Goal: Task Accomplishment & Management: Manage account settings

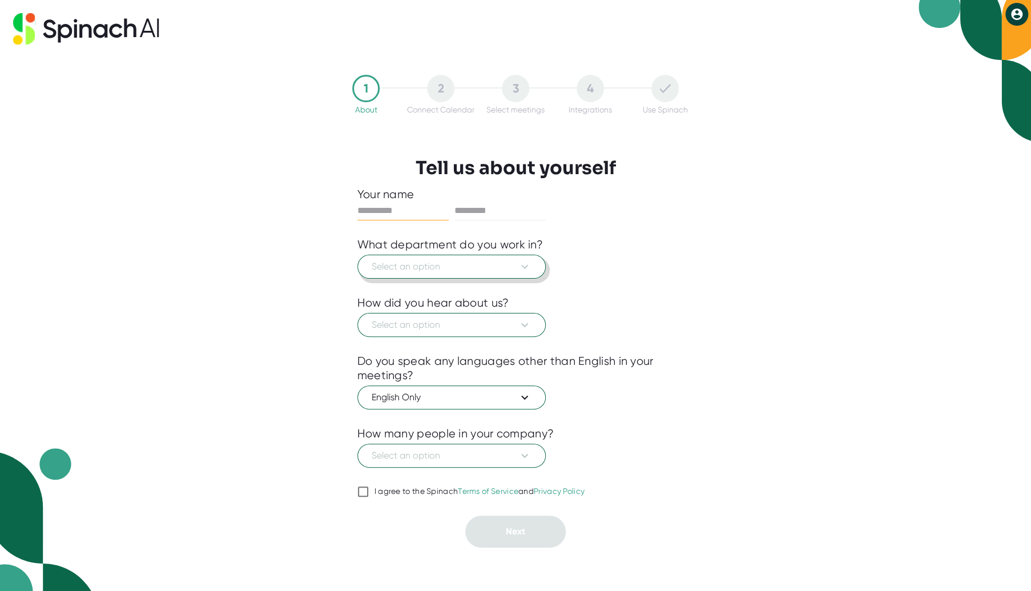
click at [482, 267] on span "Select an option" at bounding box center [452, 267] width 160 height 14
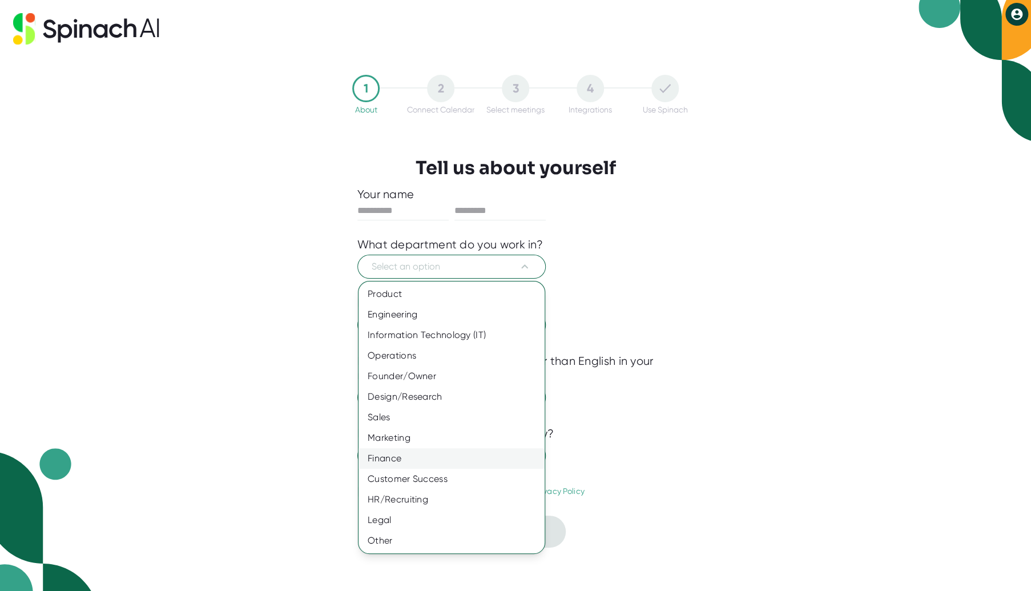
click at [388, 457] on div "Finance" at bounding box center [452, 458] width 186 height 21
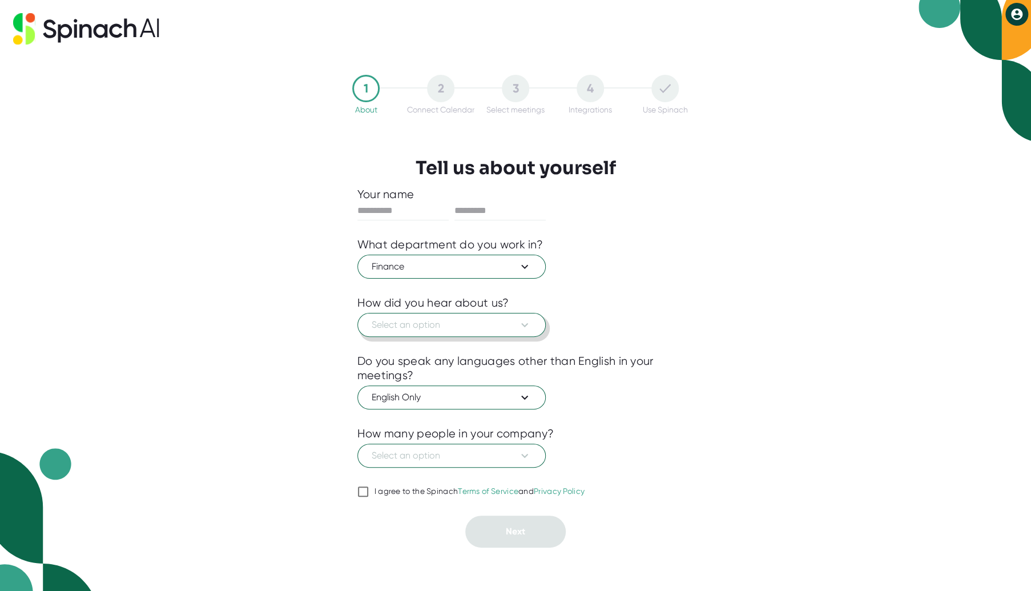
click at [418, 329] on span "Select an option" at bounding box center [452, 325] width 160 height 14
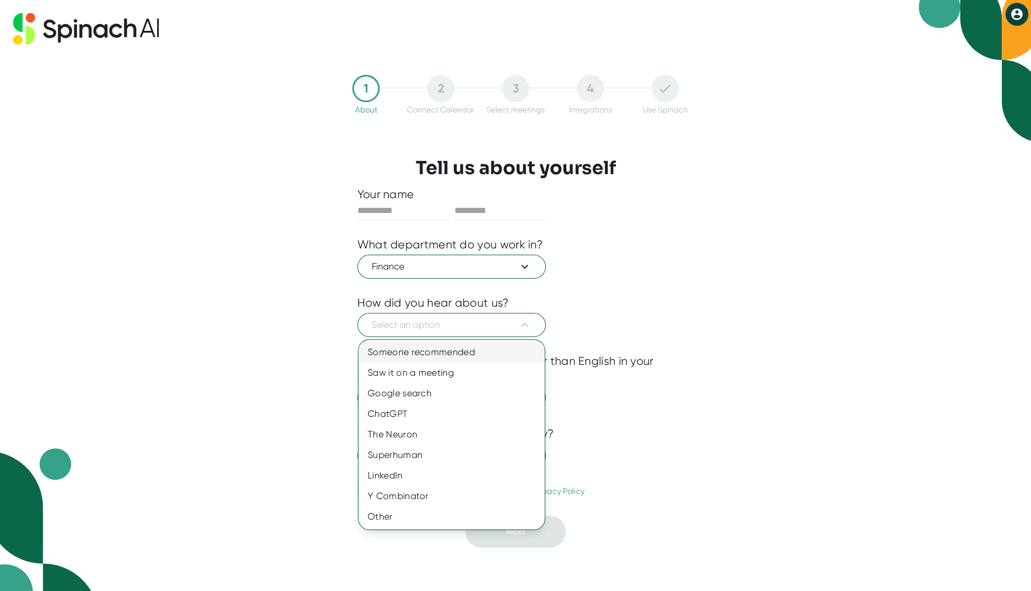
click at [417, 355] on div "Someone recommended" at bounding box center [452, 352] width 186 height 21
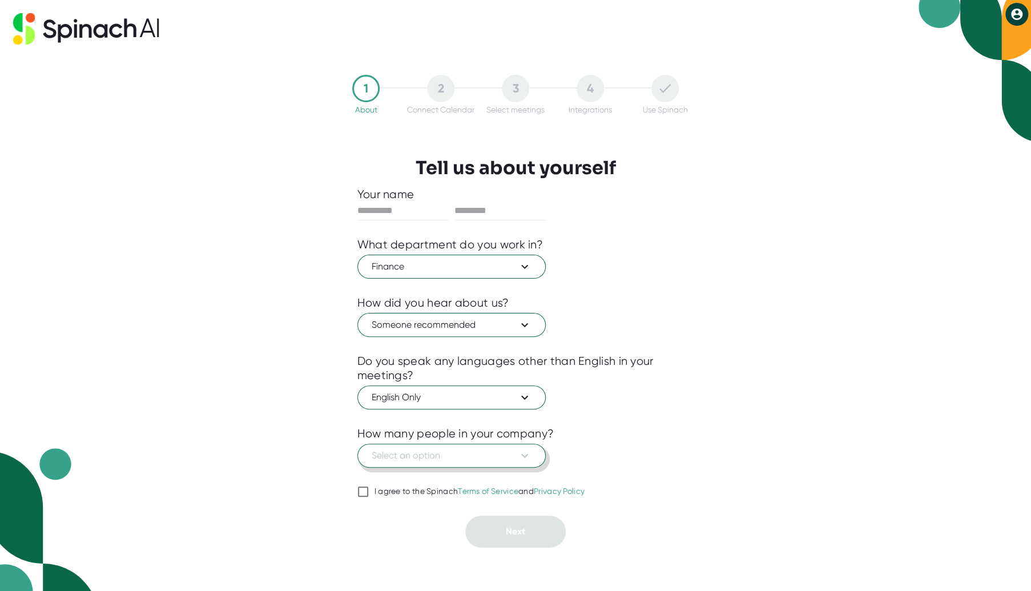
click at [454, 458] on span "Select an option" at bounding box center [452, 456] width 160 height 14
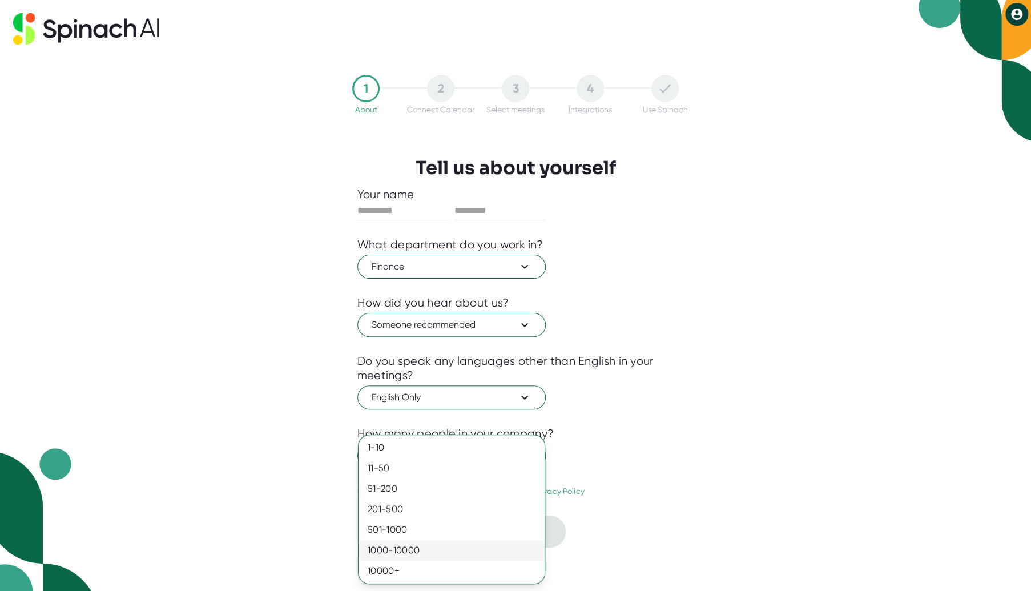
click at [433, 547] on div "1000-10000" at bounding box center [452, 550] width 186 height 21
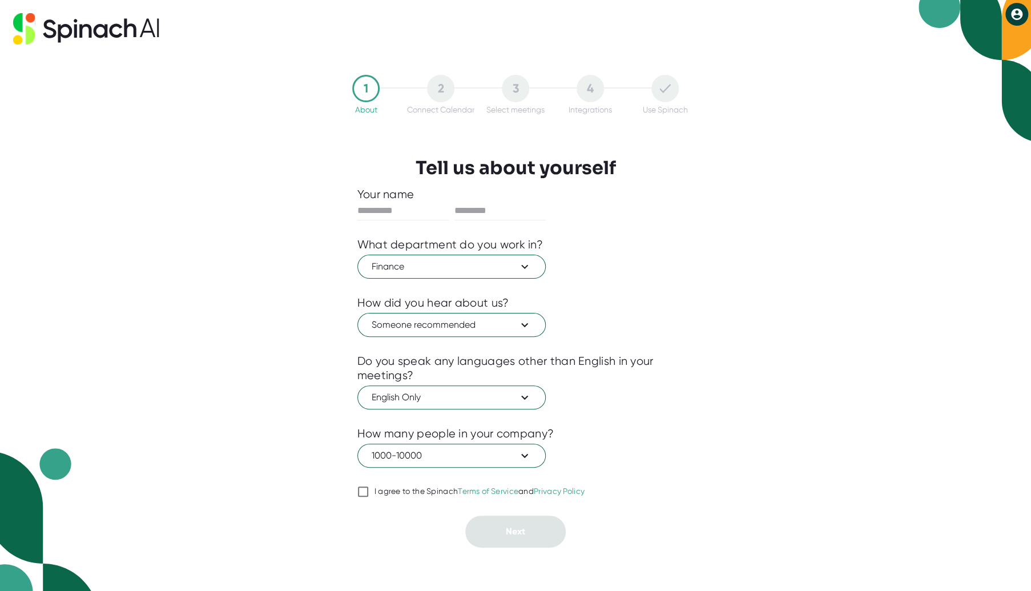
click at [360, 493] on input "I agree to the Spinach Terms of Service and Privacy Policy" at bounding box center [362, 492] width 11 height 14
checkbox input "true"
click at [382, 214] on input "text" at bounding box center [402, 211] width 91 height 18
type input "****"
type input "*****"
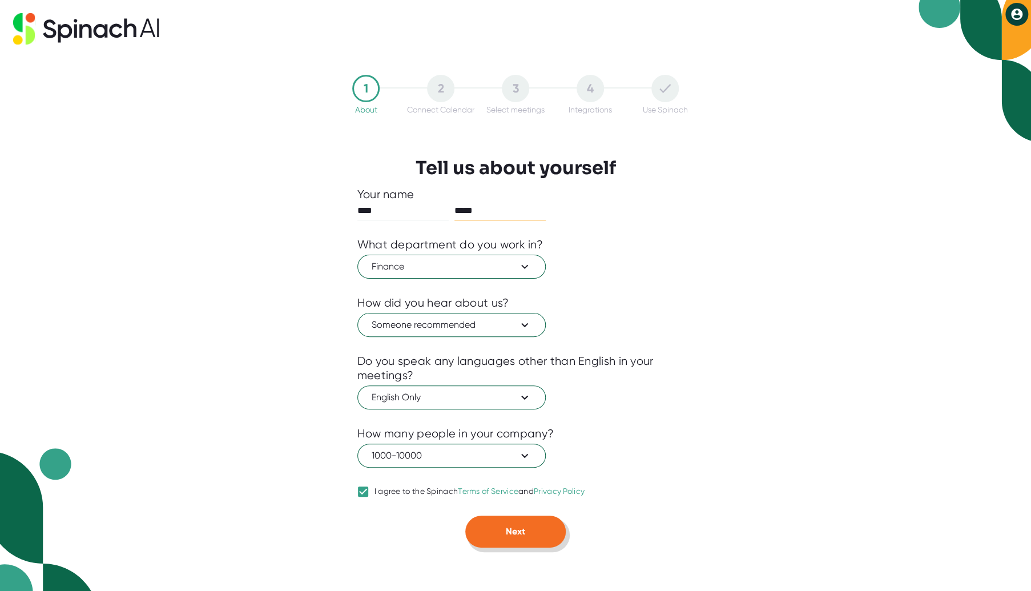
click at [515, 528] on span "Next" at bounding box center [515, 531] width 19 height 11
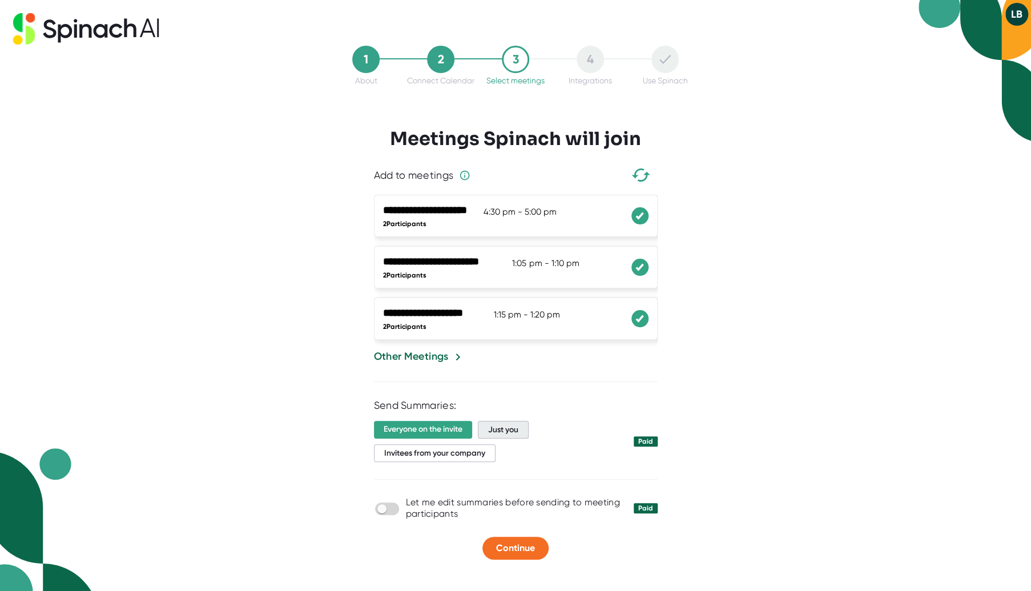
click at [514, 424] on span "Just you" at bounding box center [503, 430] width 51 height 18
click at [514, 546] on span "Continue" at bounding box center [515, 547] width 39 height 11
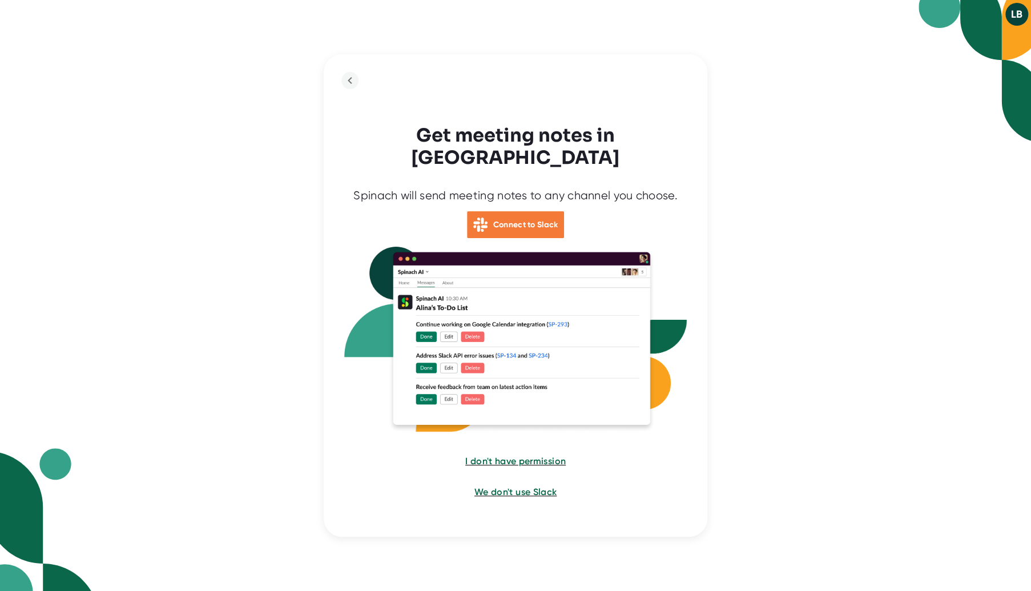
click at [516, 220] on b "Connect to Slack" at bounding box center [525, 225] width 65 height 10
click at [804, 450] on div "LB Get meeting notes in Slack Spinach will send meeting notes to any channel yo…" at bounding box center [515, 295] width 1031 height 591
click at [543, 486] on span "We don't use Slack" at bounding box center [515, 491] width 82 height 11
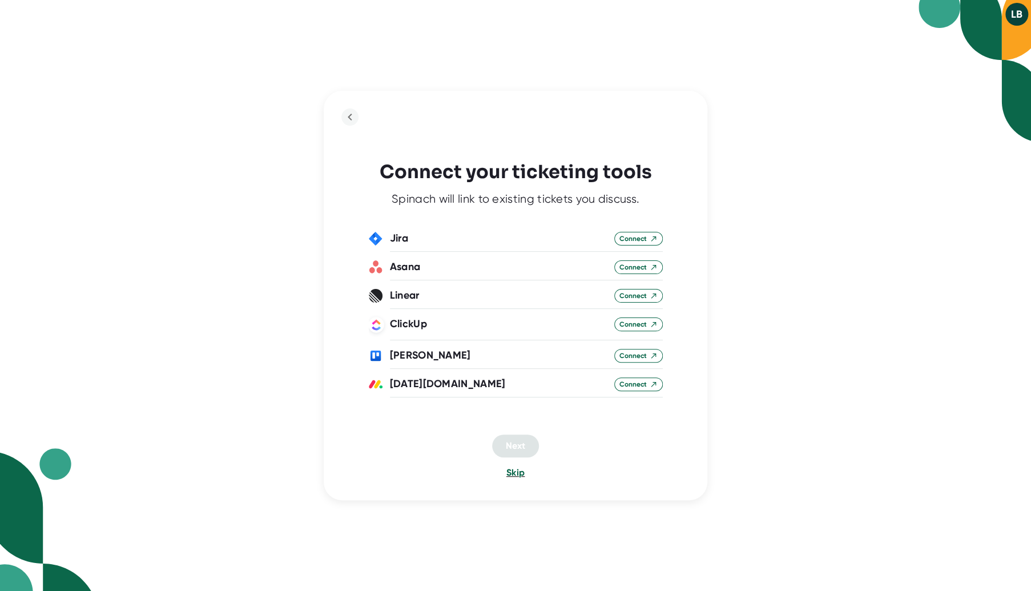
click at [514, 469] on span "Skip" at bounding box center [515, 472] width 18 height 11
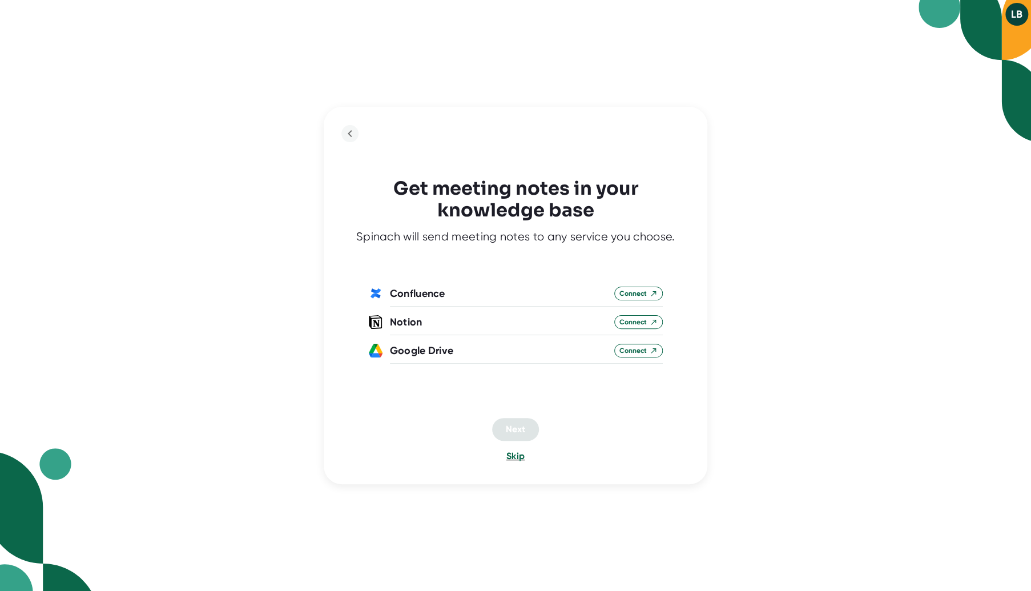
click at [517, 454] on span "Skip" at bounding box center [515, 455] width 18 height 11
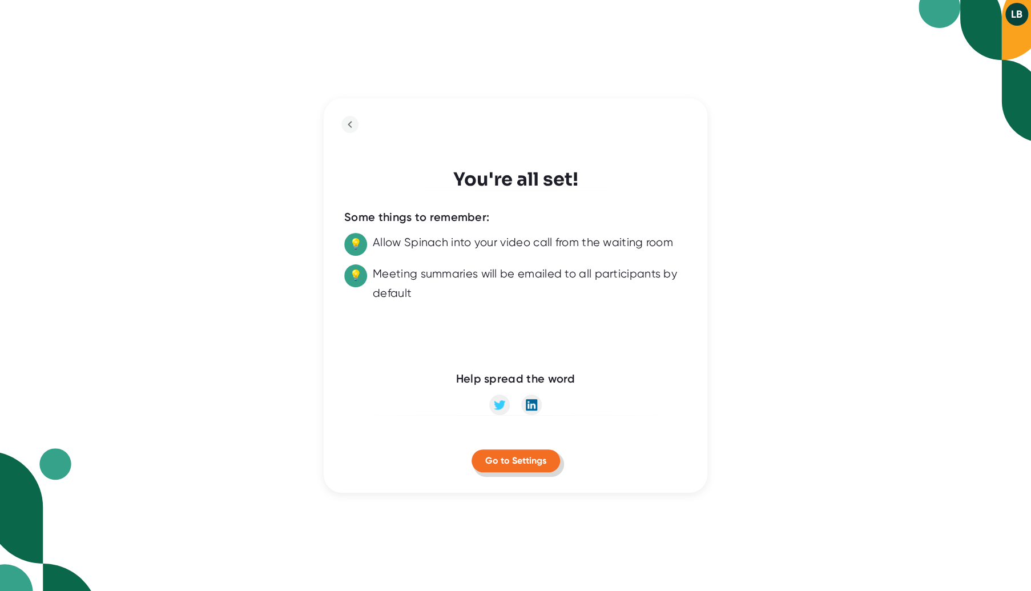
click at [516, 465] on span "Go to Settings" at bounding box center [515, 460] width 61 height 11
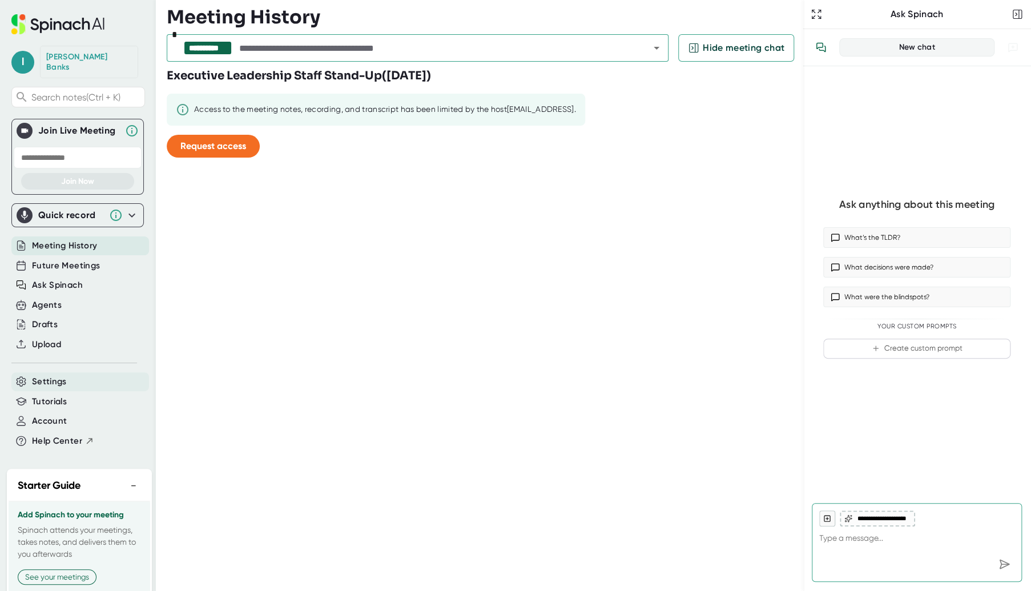
type textarea "x"
click at [55, 375] on span "Settings" at bounding box center [49, 381] width 35 height 13
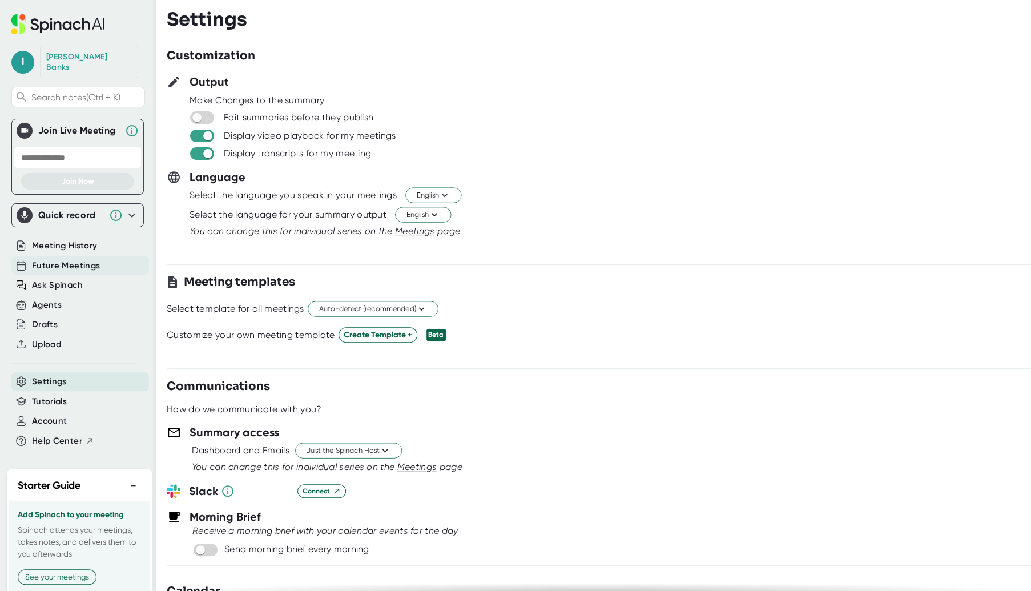
click at [57, 259] on span "Future Meetings" at bounding box center [66, 265] width 68 height 13
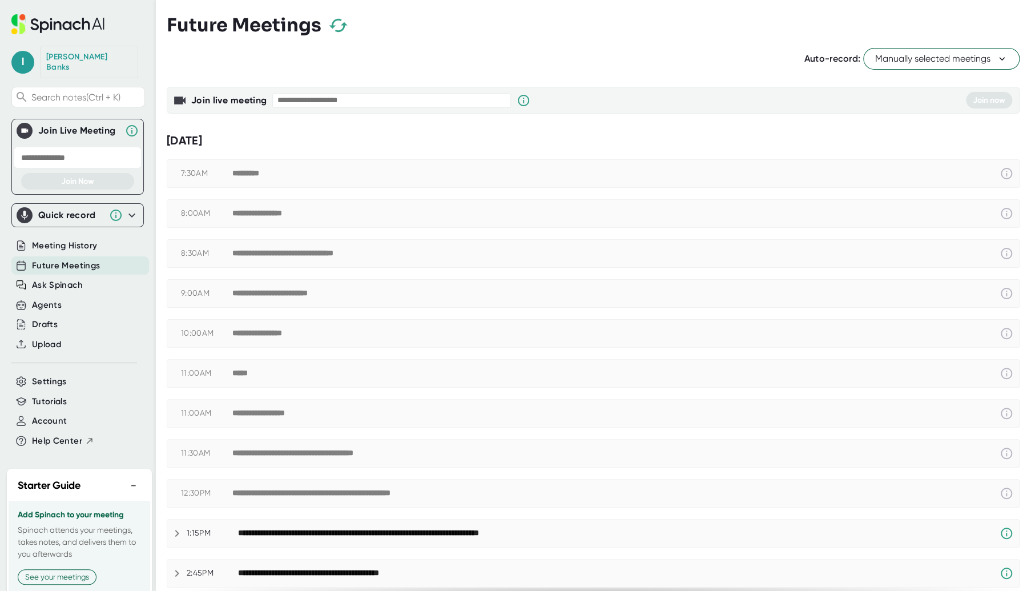
click at [891, 58] on span "Manually selected meetings" at bounding box center [941, 59] width 132 height 14
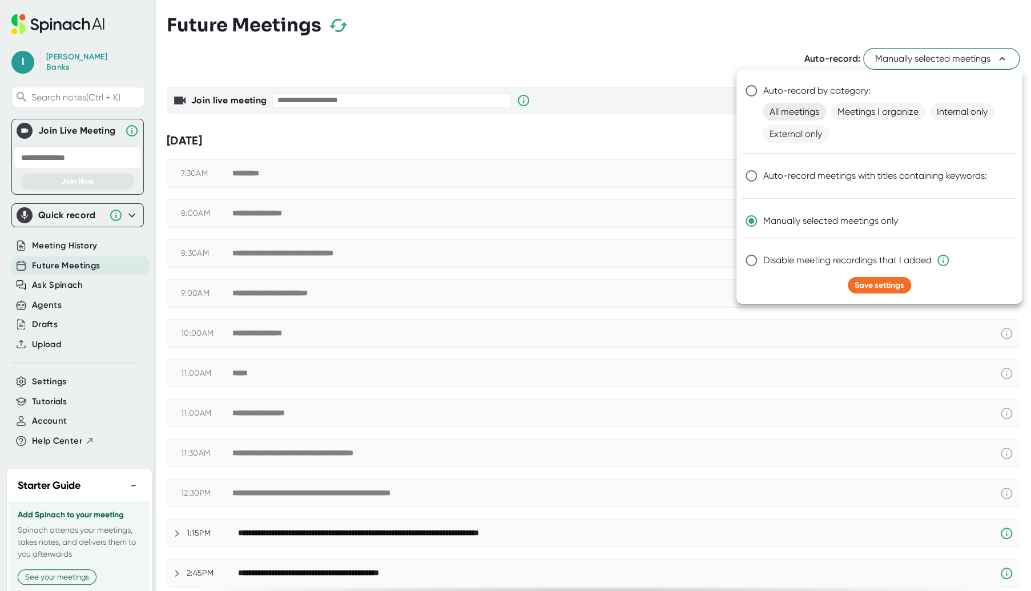
click at [782, 115] on span "All meetings" at bounding box center [794, 112] width 63 height 18
radio input "true"
click at [879, 282] on span "Save settings" at bounding box center [880, 285] width 50 height 10
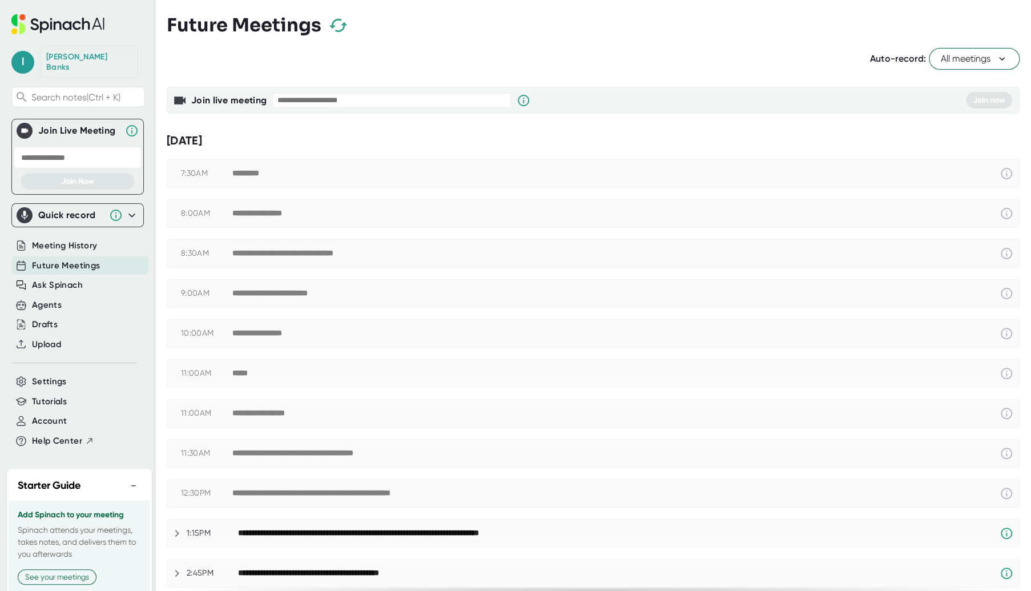
click at [67, 210] on div "Quick record" at bounding box center [70, 215] width 65 height 11
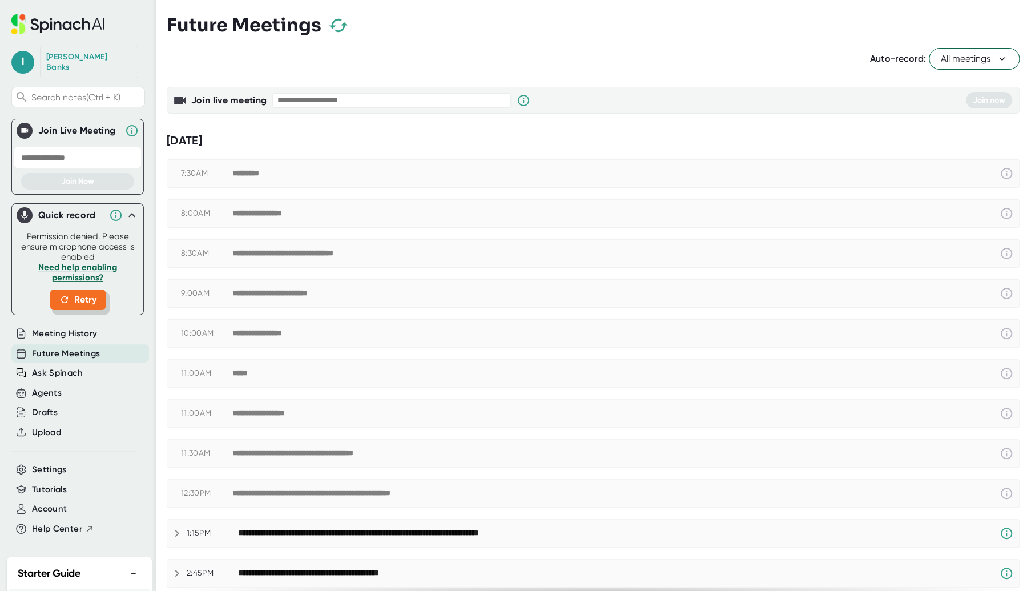
click at [83, 289] on button "Retry" at bounding box center [77, 299] width 55 height 21
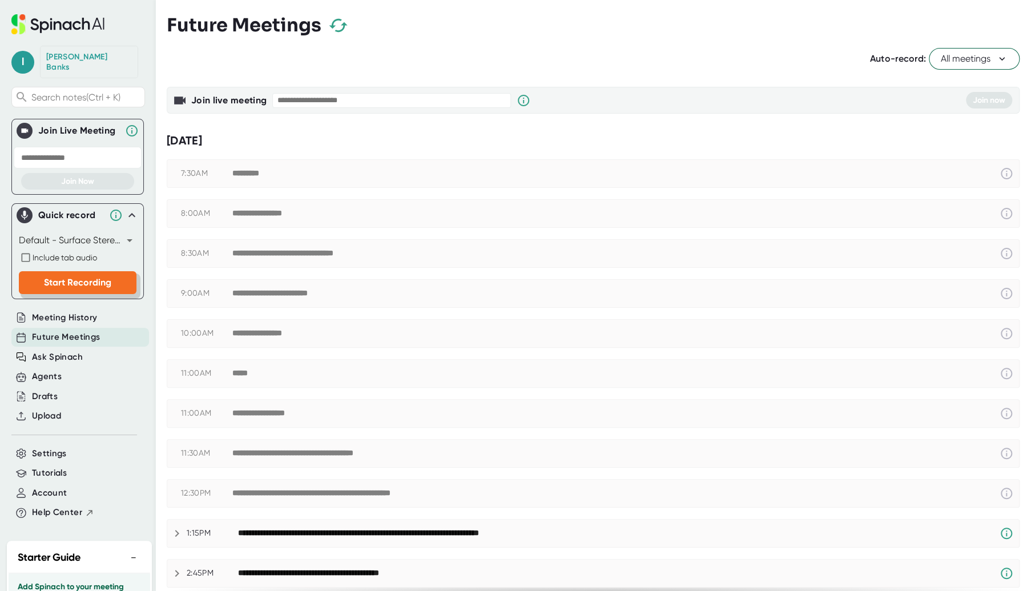
click at [86, 277] on span "Start Recording" at bounding box center [77, 282] width 67 height 11
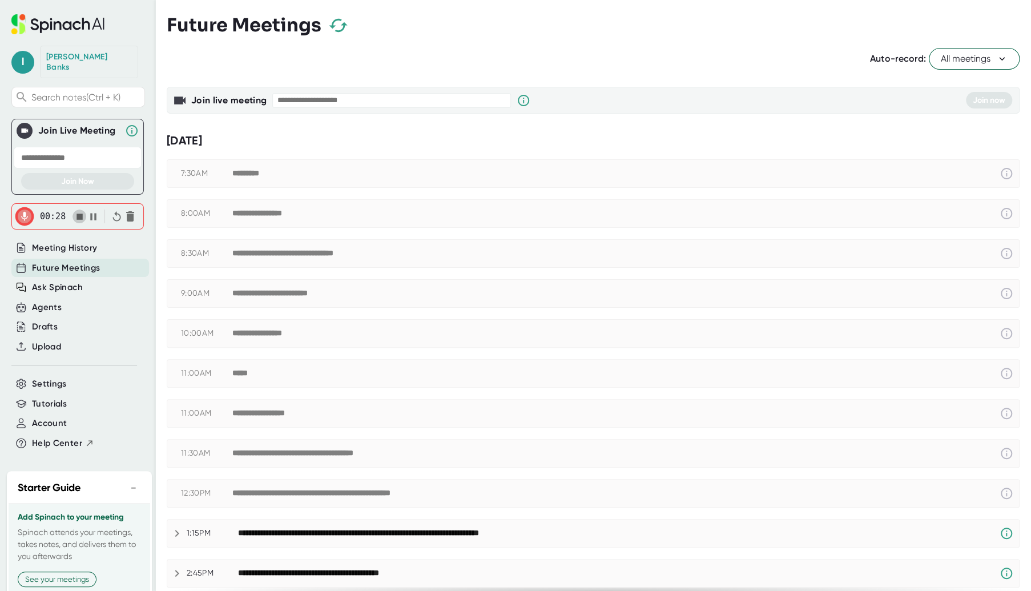
click at [78, 214] on icon "button" at bounding box center [80, 217] width 6 height 6
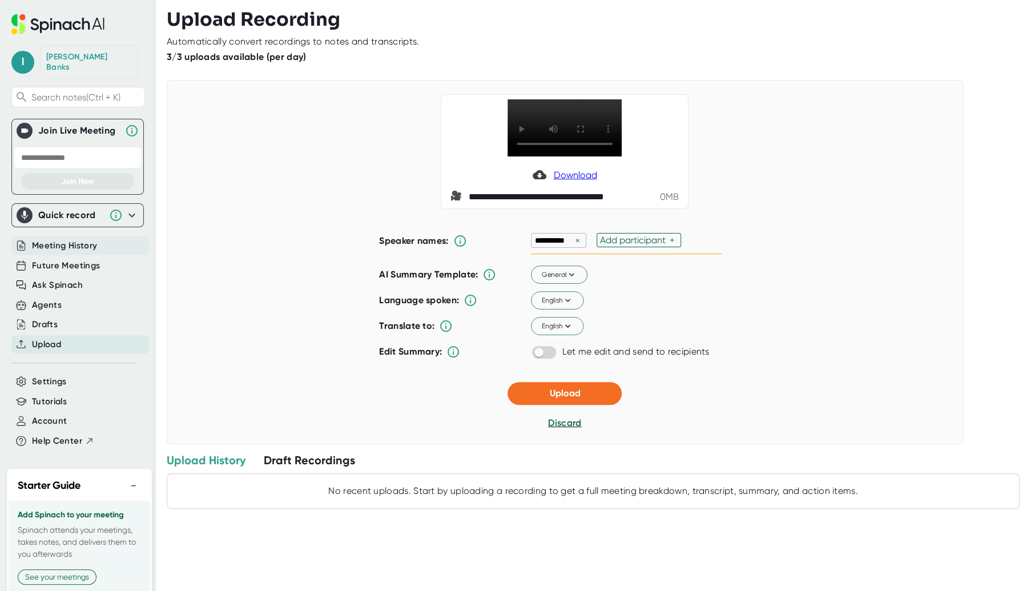
click at [70, 239] on span "Meeting History" at bounding box center [64, 245] width 65 height 13
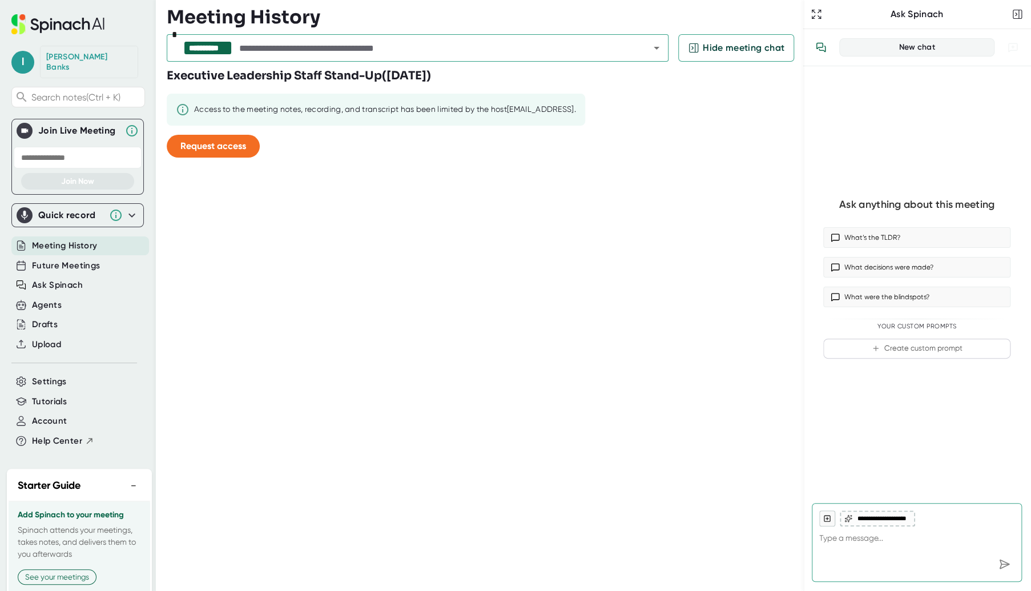
click at [659, 48] on icon "Open" at bounding box center [657, 48] width 14 height 14
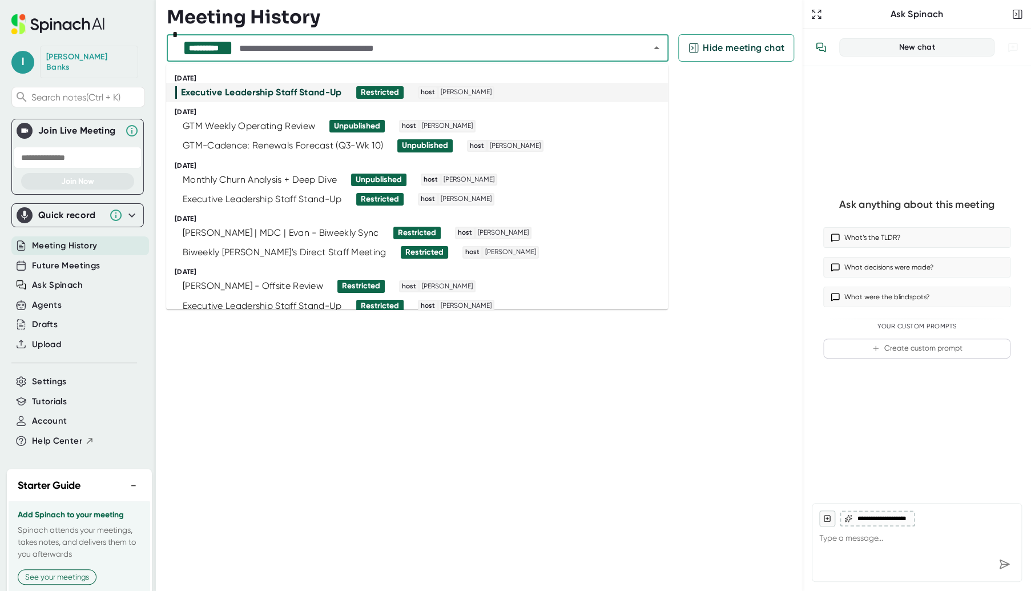
click at [308, 89] on div "Executive Leadership Staff Stand-Up" at bounding box center [261, 92] width 161 height 11
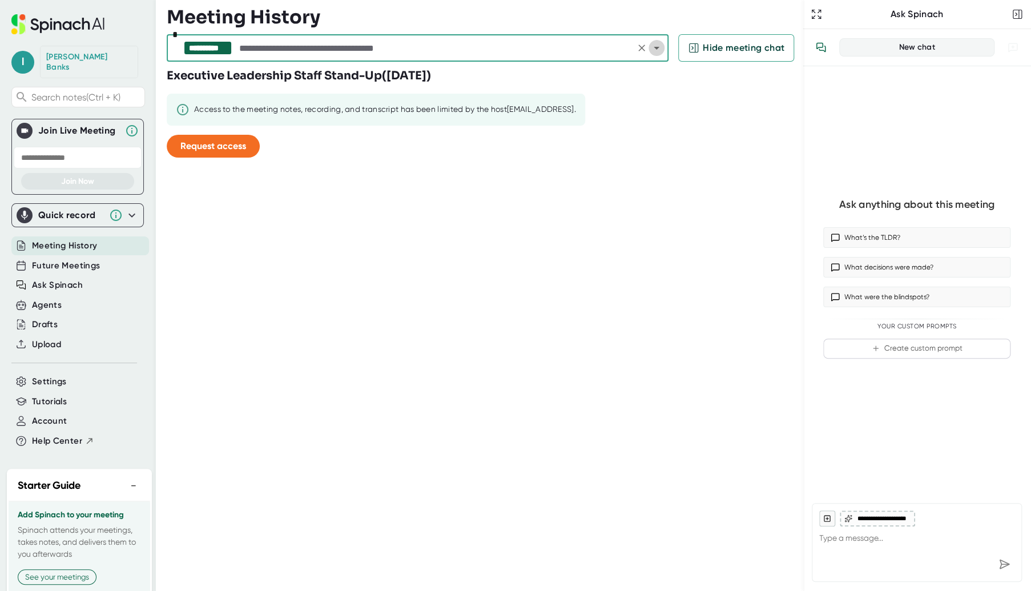
click at [655, 49] on icon "Open" at bounding box center [657, 48] width 6 height 3
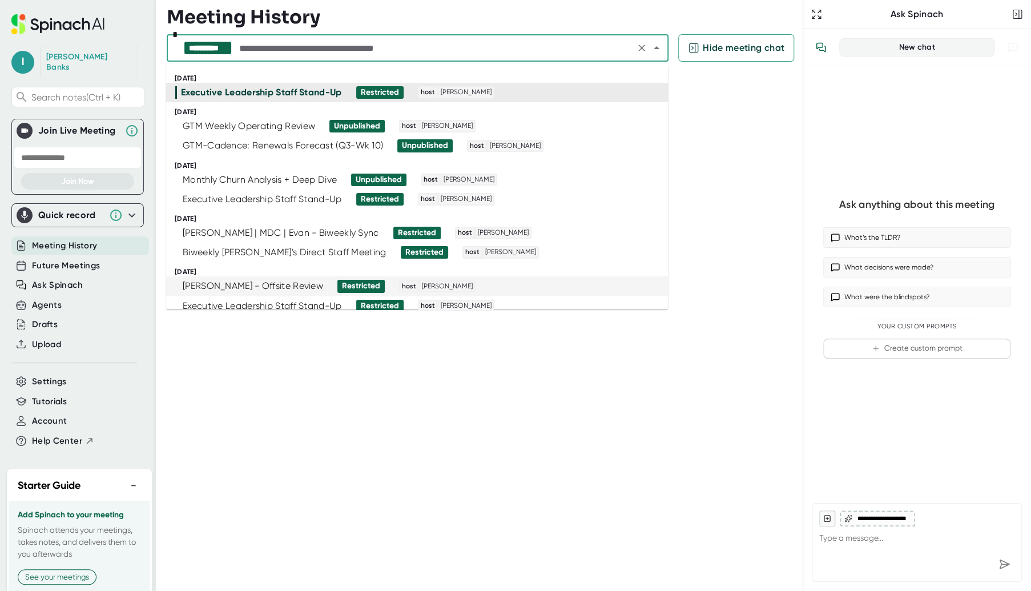
click at [308, 286] on div "[PERSON_NAME] - Offsite Review" at bounding box center [253, 285] width 140 height 11
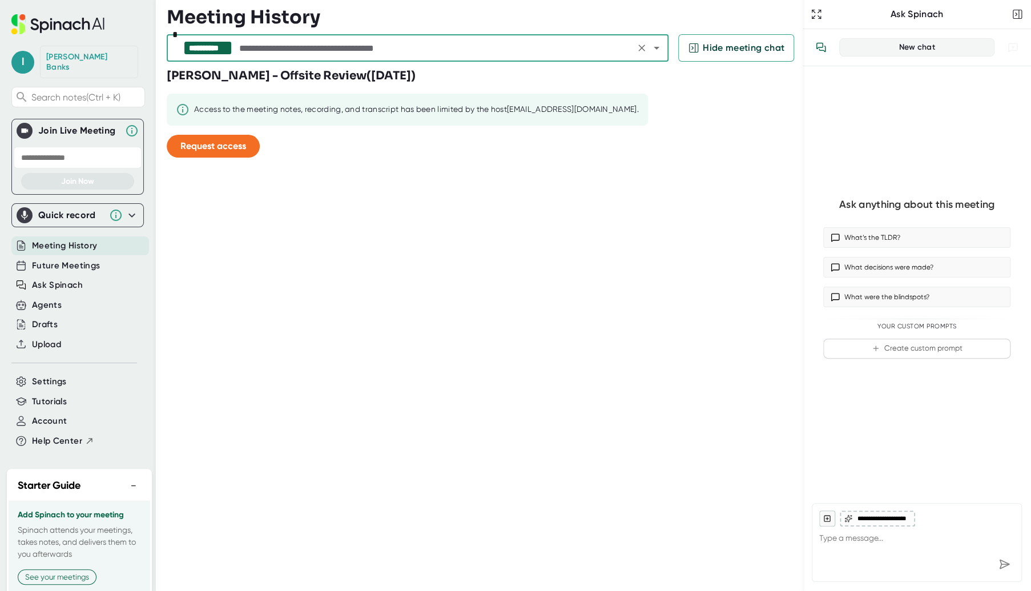
click at [658, 44] on icon "Open" at bounding box center [657, 48] width 14 height 14
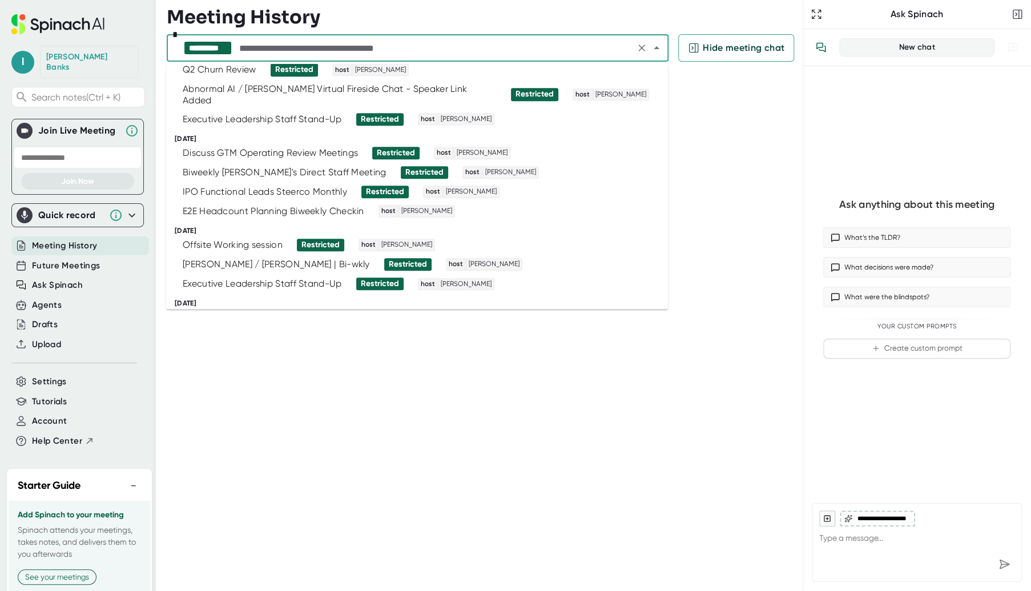
scroll to position [545, 0]
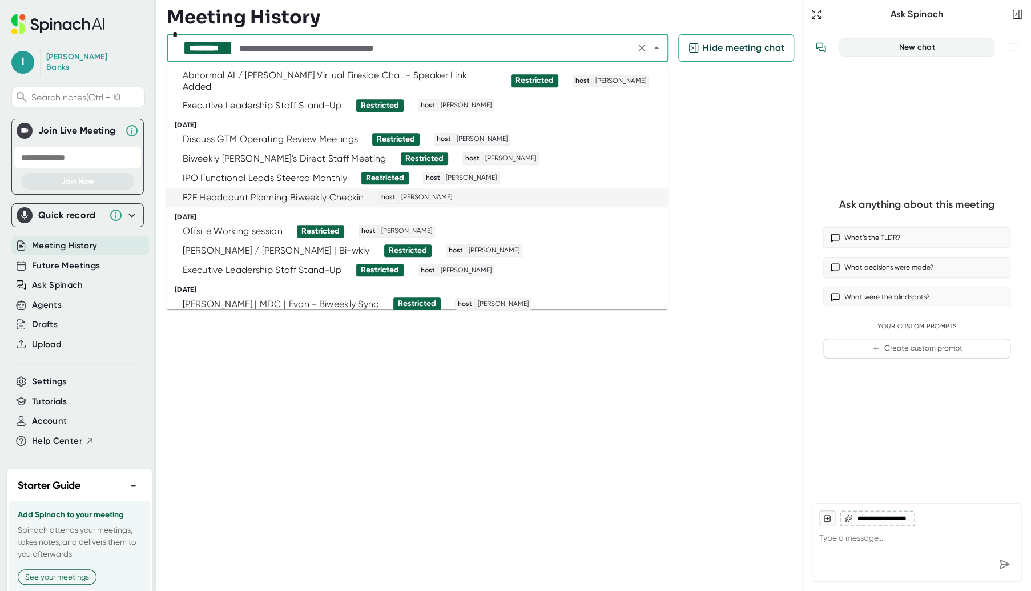
click at [338, 192] on div "E2E Headcount Planning Biweekly Checkin" at bounding box center [274, 197] width 182 height 11
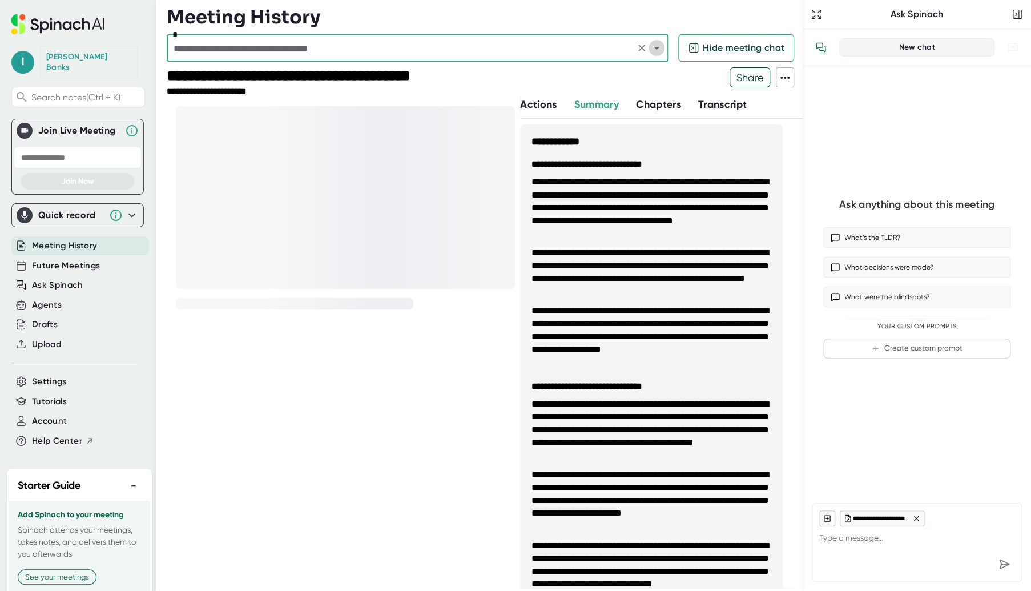
click at [656, 43] on icon "Open" at bounding box center [657, 48] width 14 height 14
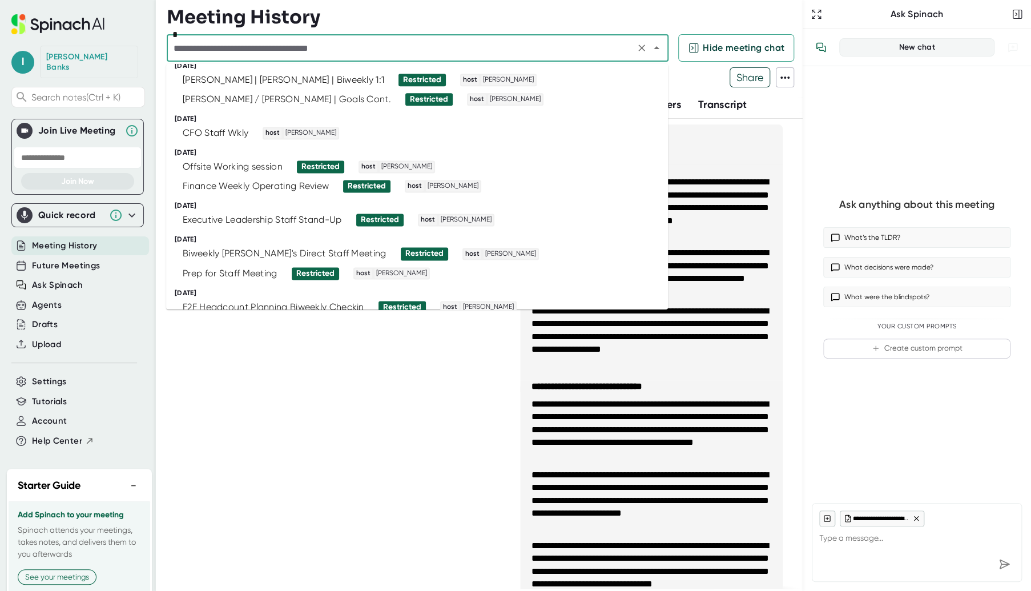
scroll to position [895, 0]
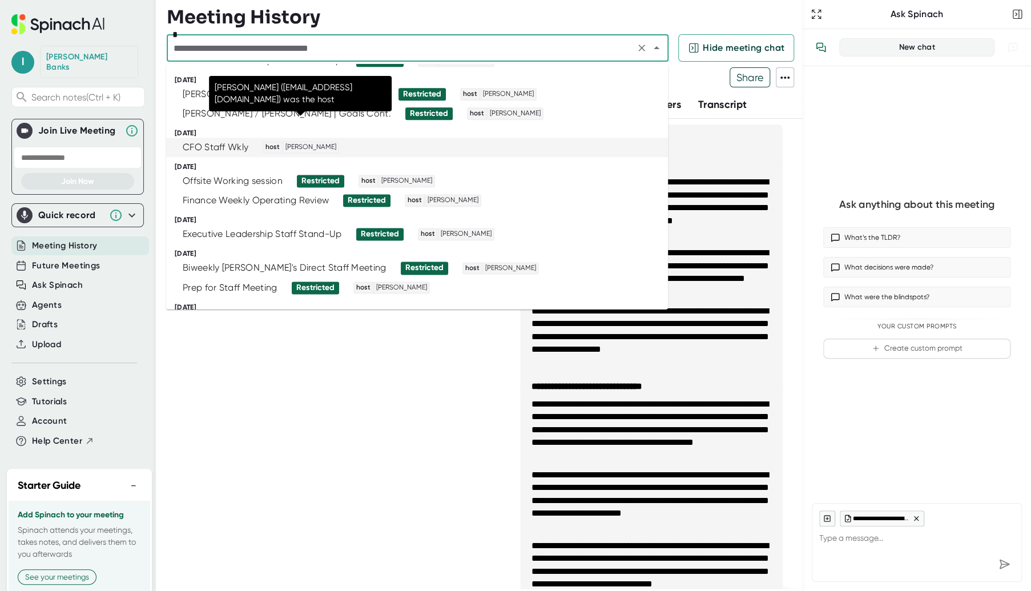
click at [311, 142] on span "[PERSON_NAME]" at bounding box center [311, 147] width 54 height 10
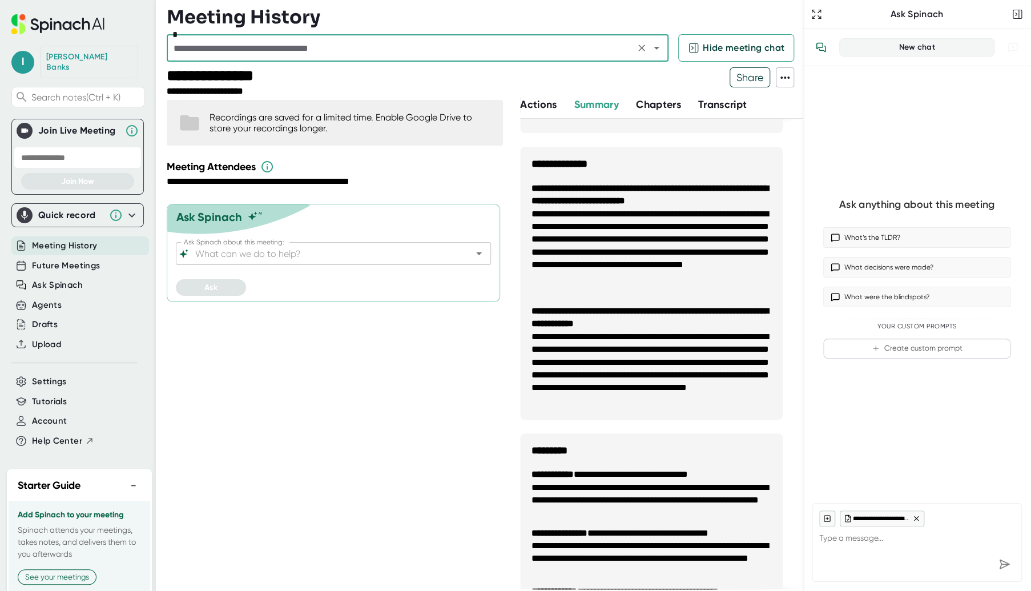
scroll to position [1237, 0]
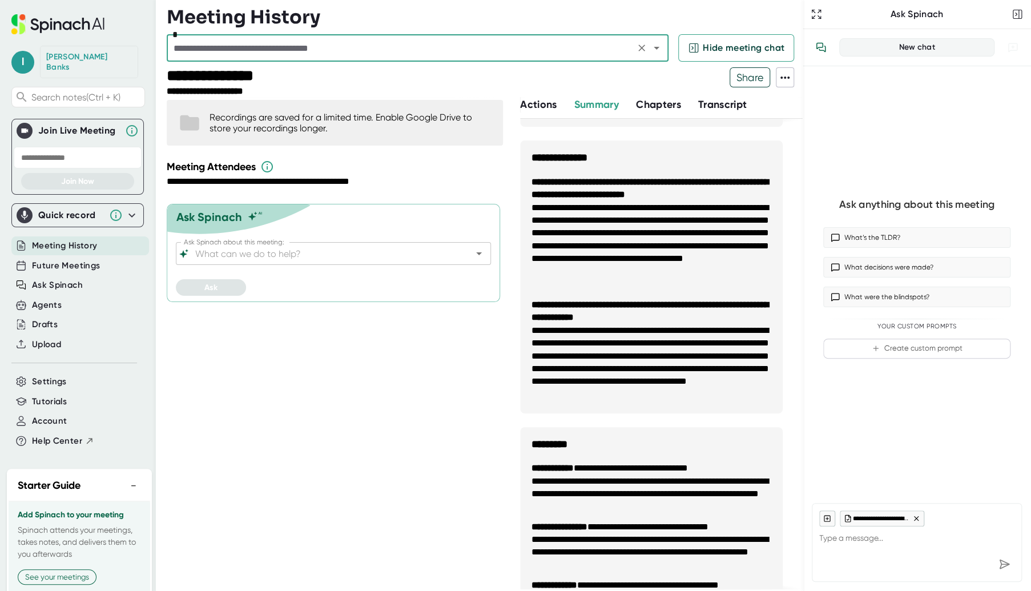
type textarea "x"
click at [866, 552] on textarea at bounding box center [916, 539] width 195 height 27
type textarea "w"
type textarea "x"
type textarea "wh"
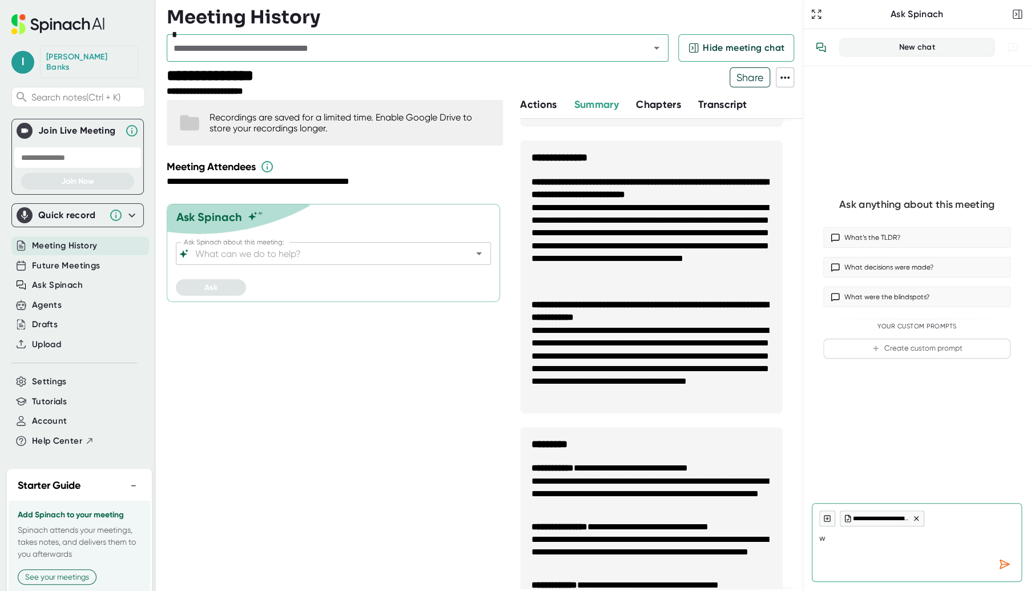
type textarea "x"
type textarea "wha"
type textarea "x"
type textarea "what"
type textarea "x"
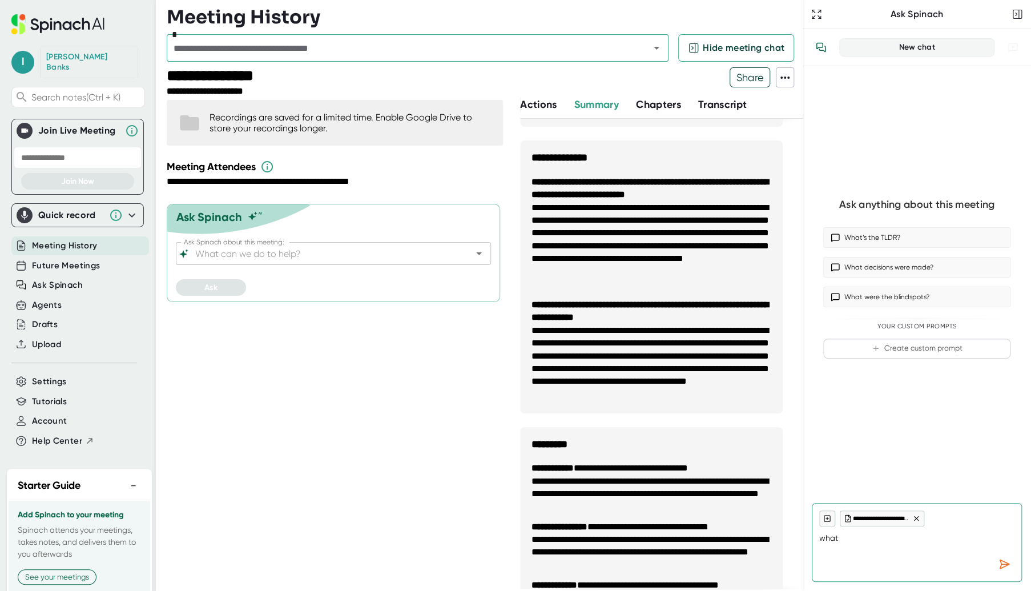
type textarea "what"
type textarea "x"
type textarea "what w"
type textarea "x"
type textarea "what we"
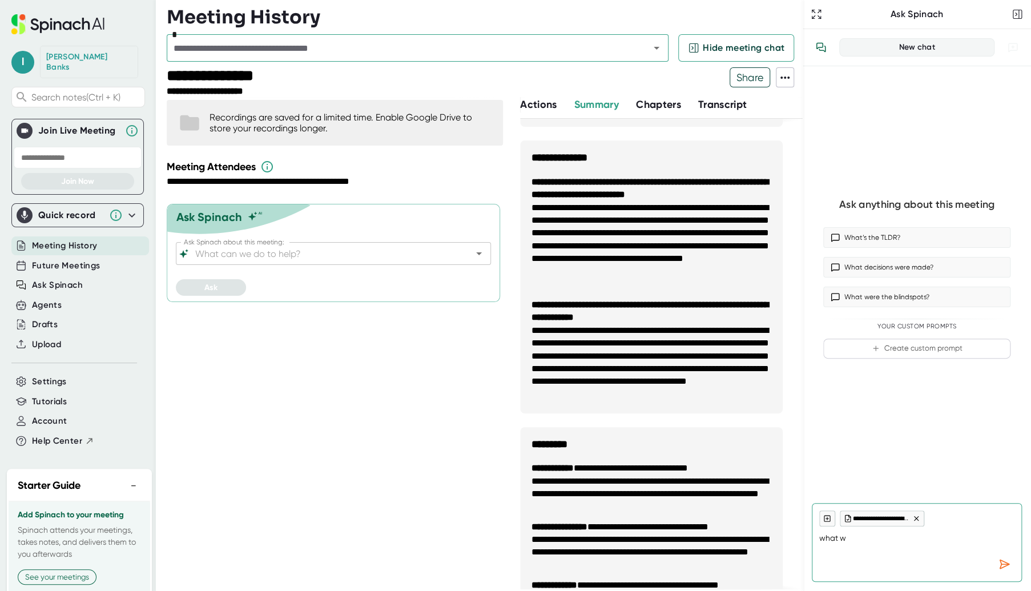
type textarea "x"
type textarea "what wer"
type textarea "x"
type textarea "what were"
type textarea "x"
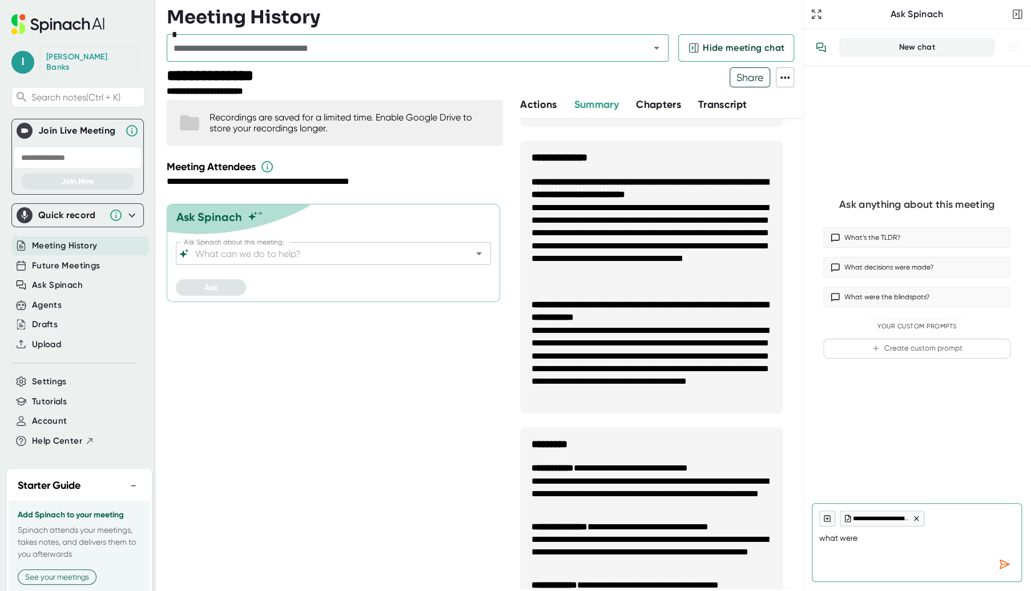
type textarea "what were"
type textarea "x"
type textarea "what were t"
type textarea "x"
type textarea "what were th"
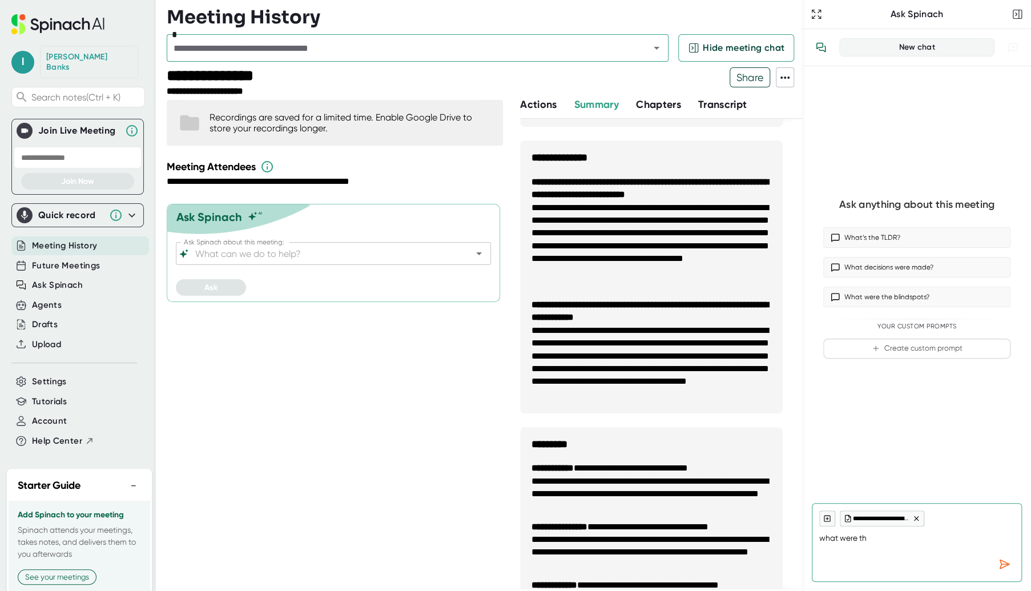
type textarea "x"
type textarea "what were the"
type textarea "x"
type textarea "what were the"
type textarea "x"
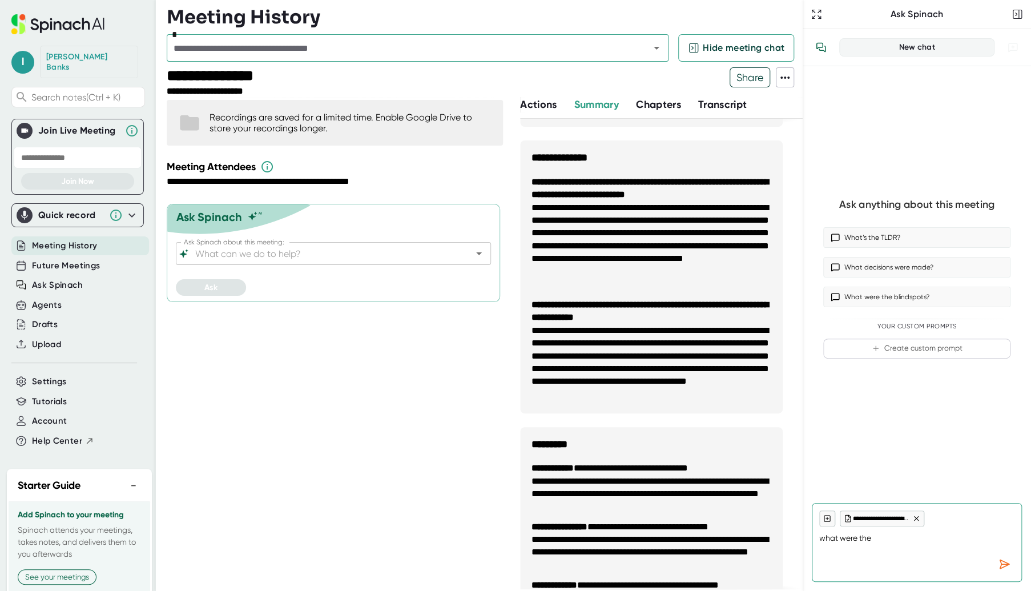
type textarea "what were the a"
type textarea "x"
type textarea "what were the ac"
type textarea "x"
type textarea "what were the acti"
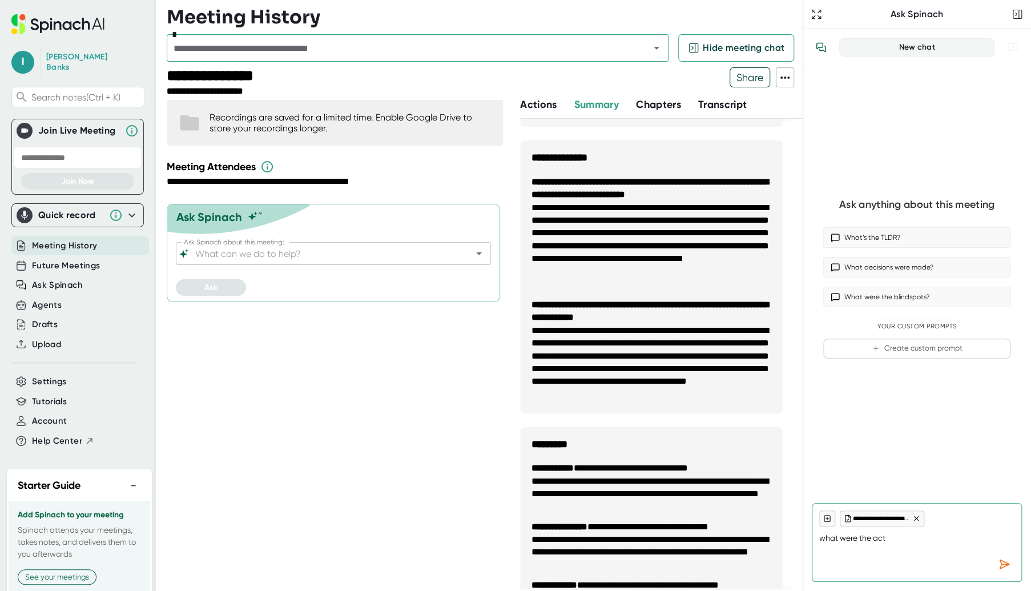
type textarea "x"
type textarea "what were the actio"
type textarea "x"
type textarea "what were the action"
type textarea "x"
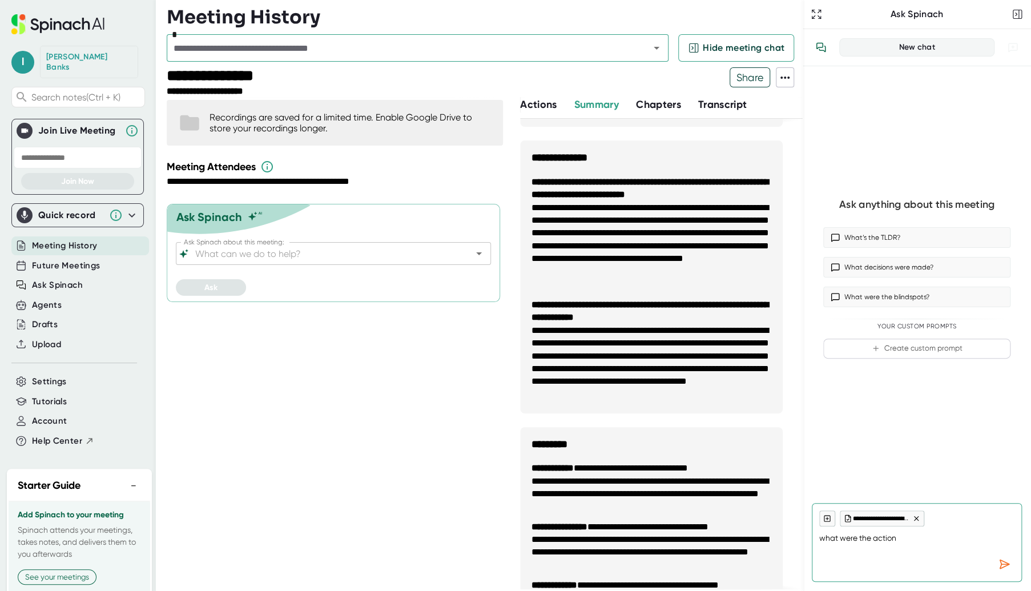
type textarea "what were the action"
type textarea "x"
type textarea "what were the action i"
type textarea "x"
type textarea "what were the action it"
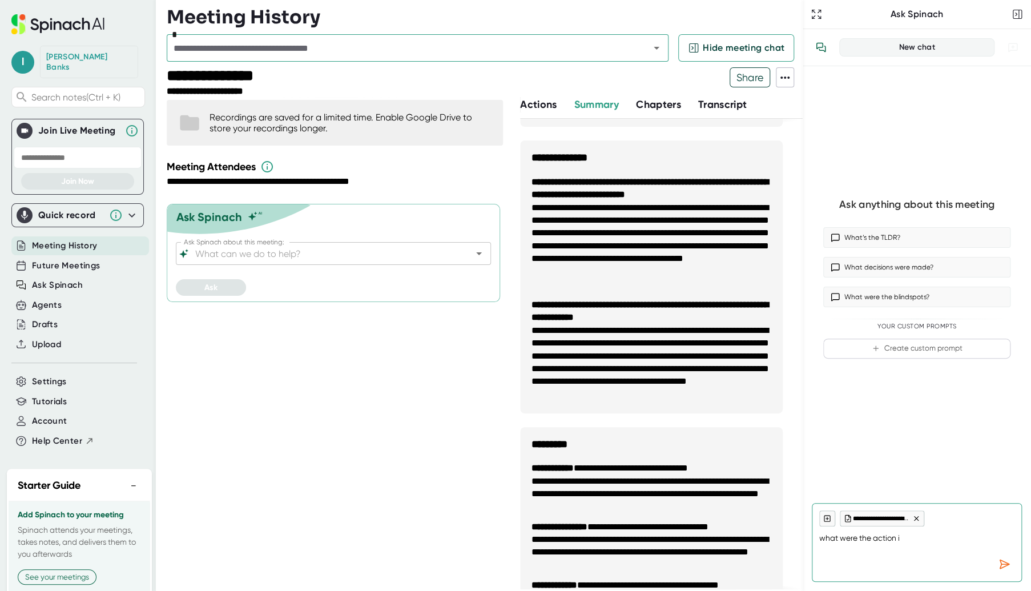
type textarea "x"
type textarea "what were the action ite"
type textarea "x"
type textarea "what were the action item"
type textarea "x"
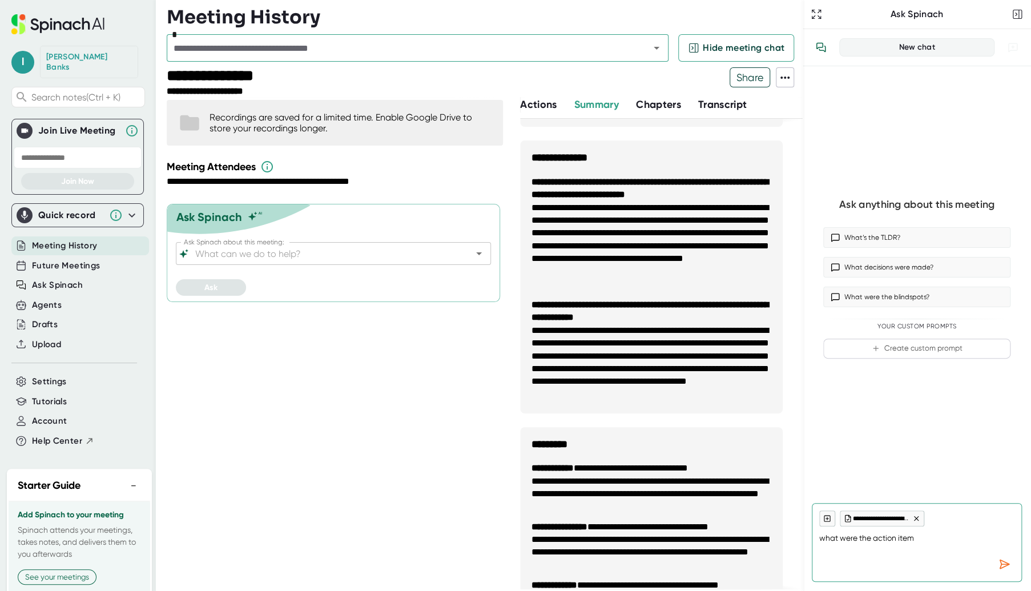
type textarea "what were the action items"
type textarea "x"
type textarea "what were the action items"
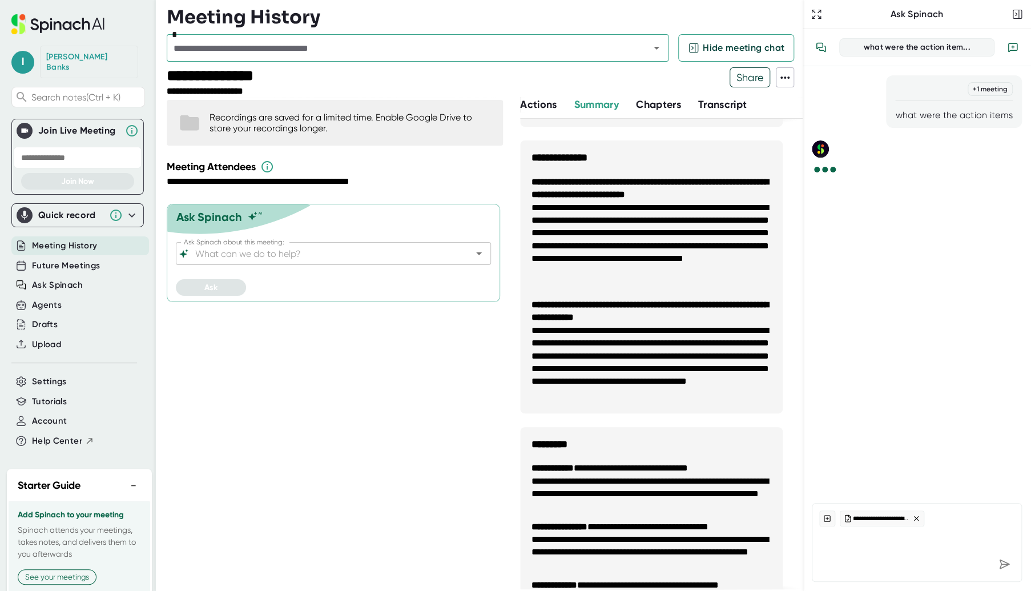
type textarea "x"
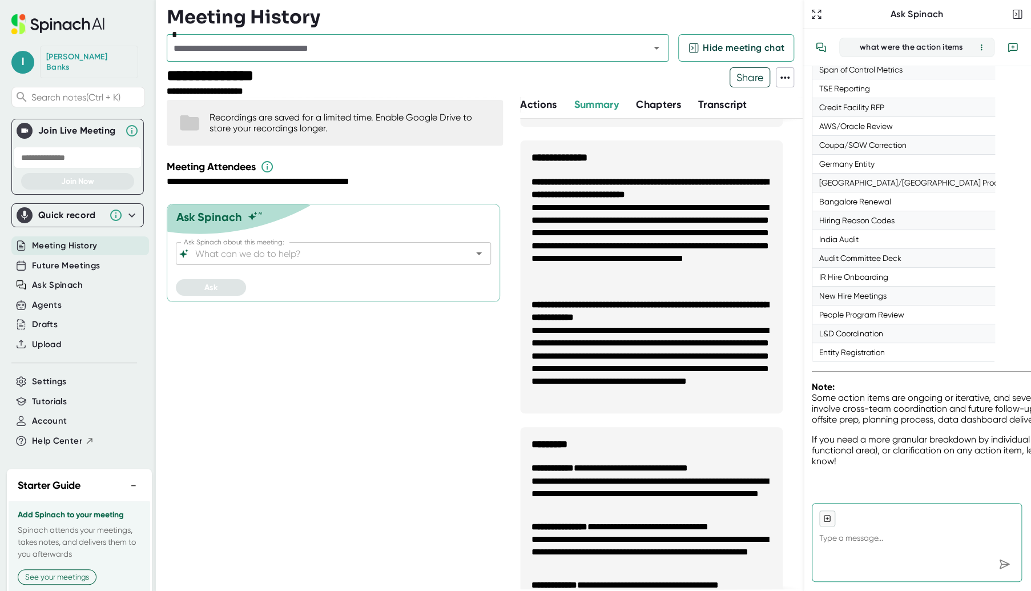
scroll to position [2661, 0]
click at [894, 542] on textarea at bounding box center [916, 539] width 195 height 27
type textarea "h"
type textarea "x"
type textarea "ho"
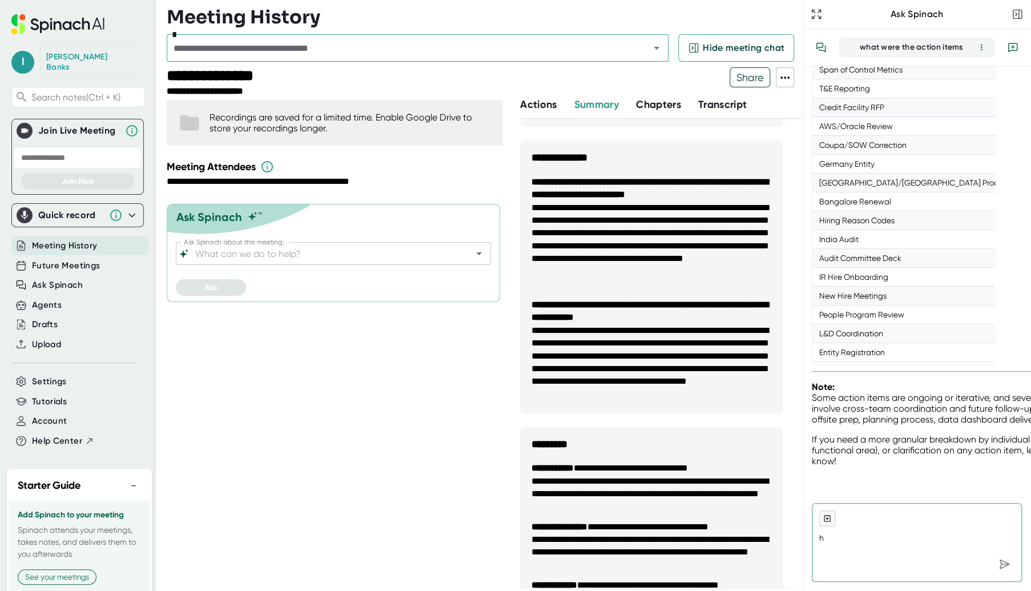
type textarea "x"
type textarea "how"
type textarea "x"
type textarea "how"
type textarea "x"
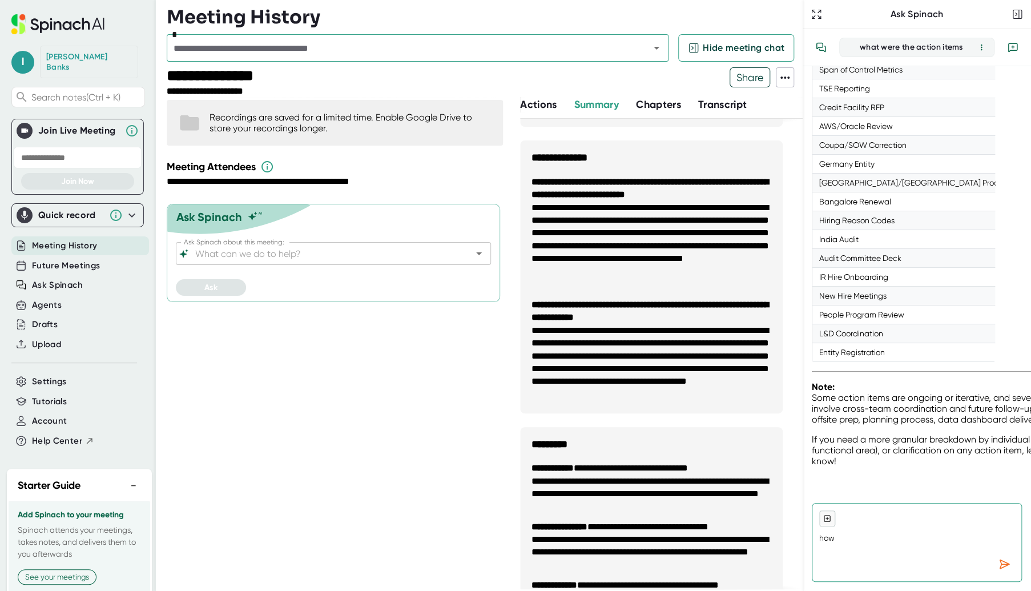
type textarea "how w"
type textarea "x"
type textarea "how wa"
type textarea "x"
type textarea "how was"
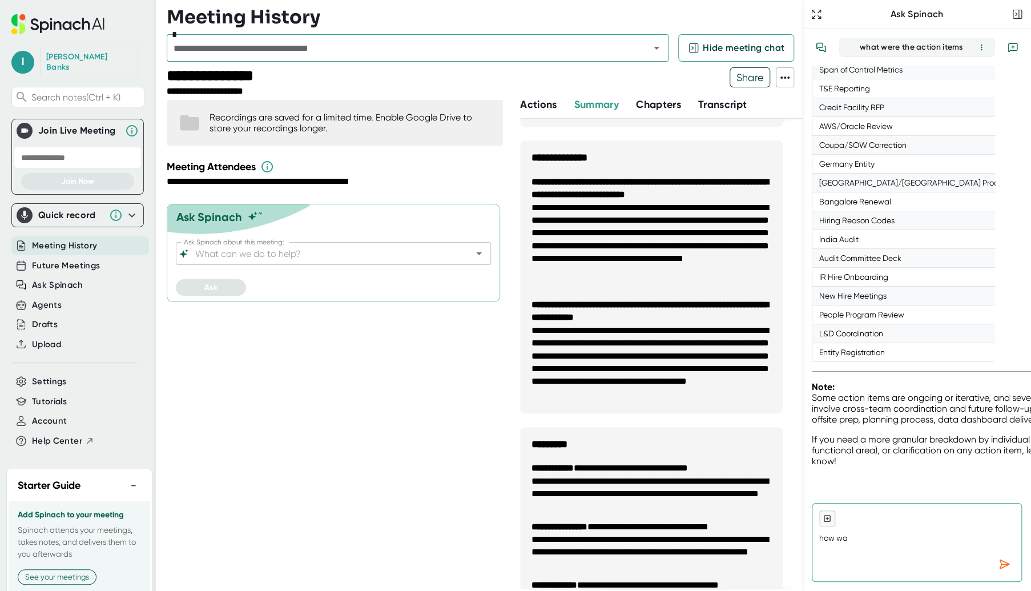
type textarea "x"
type textarea "how was"
type textarea "x"
type textarea "how was t"
type textarea "x"
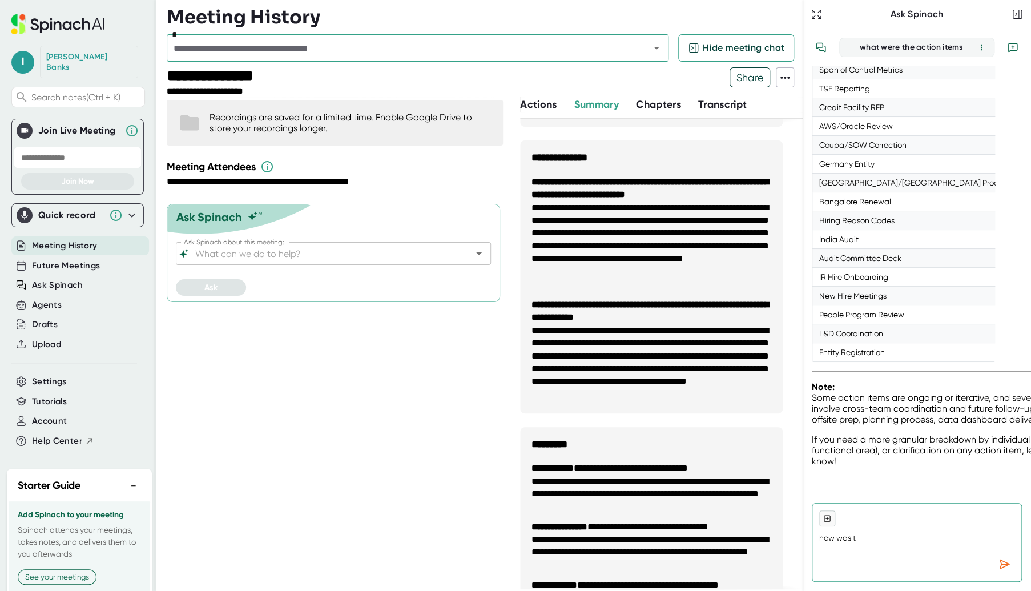
type textarea "how was th"
type textarea "x"
type textarea "how was the"
type textarea "x"
type textarea "how was the"
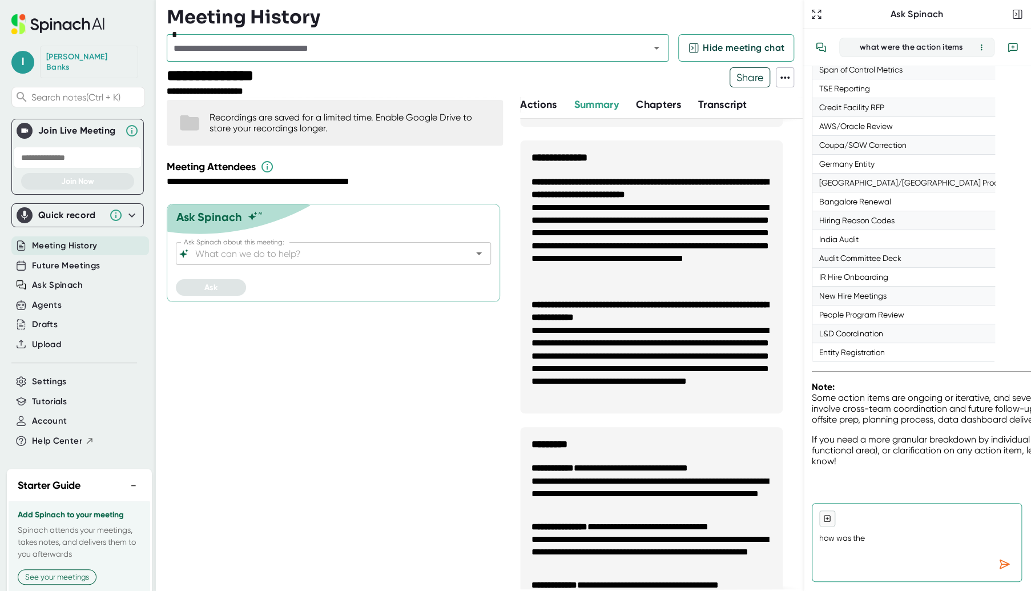
type textarea "x"
type textarea "how was the t"
type textarea "x"
type textarea "how was the te"
type textarea "x"
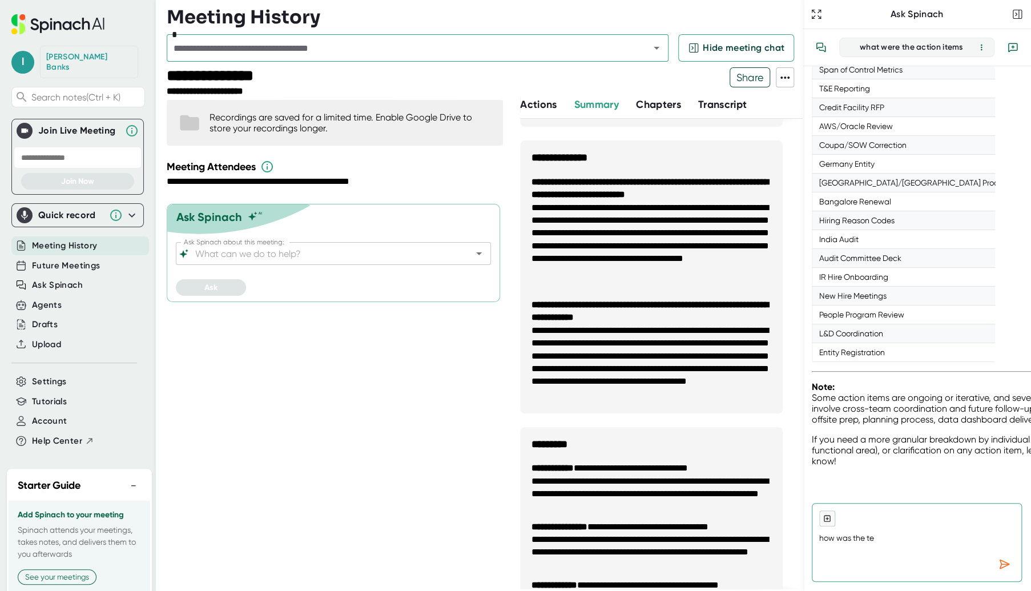
type textarea "how was the tea"
type textarea "x"
type textarea "how was the team"
type textarea "x"
type textarea "how was the team"
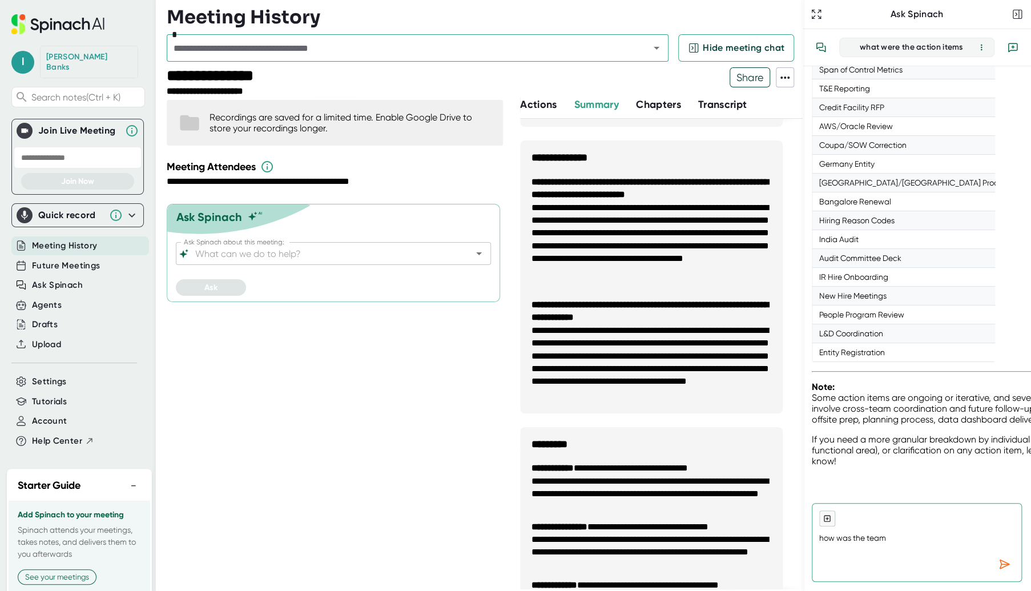
type textarea "x"
type textarea "how was the team e"
type textarea "x"
type textarea "how was the team en"
type textarea "x"
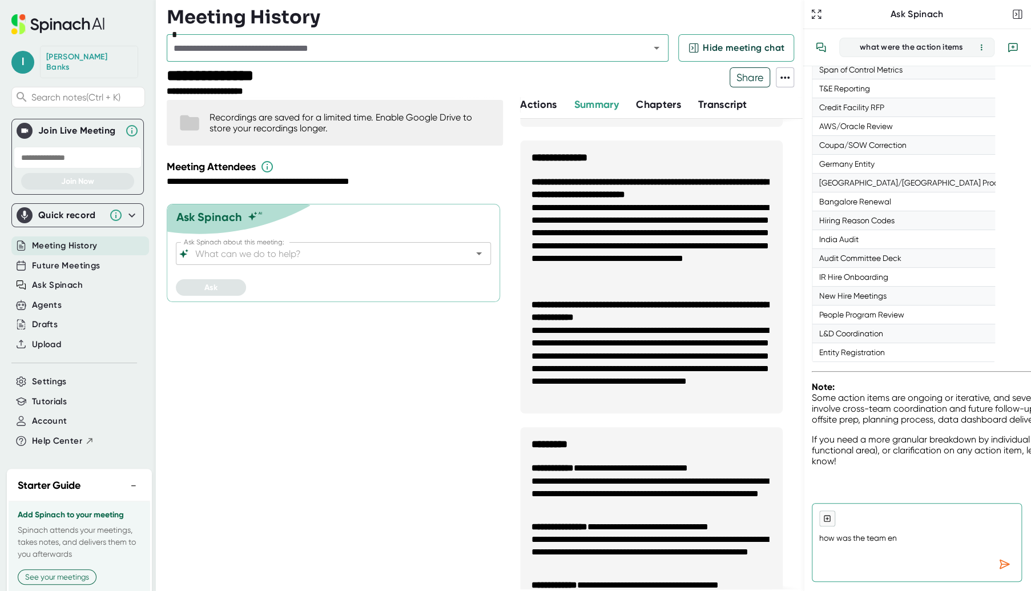
type textarea "how was the team env"
type textarea "x"
type textarea "how was the team envi"
type textarea "x"
type textarea "how was the team envir"
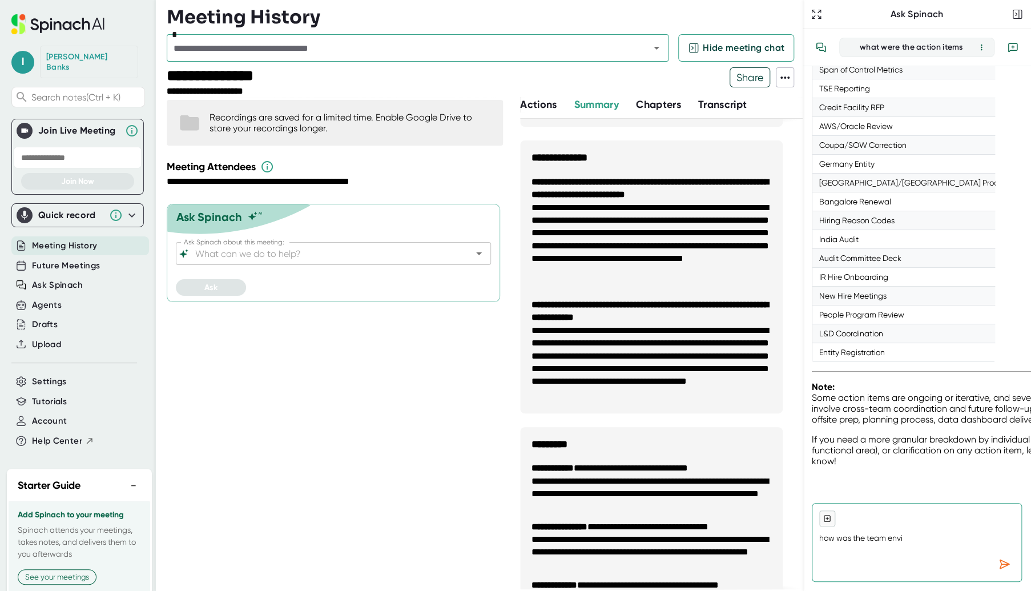
type textarea "x"
type textarea "how was the team enviro"
type textarea "x"
type textarea "how was the team environ"
type textarea "x"
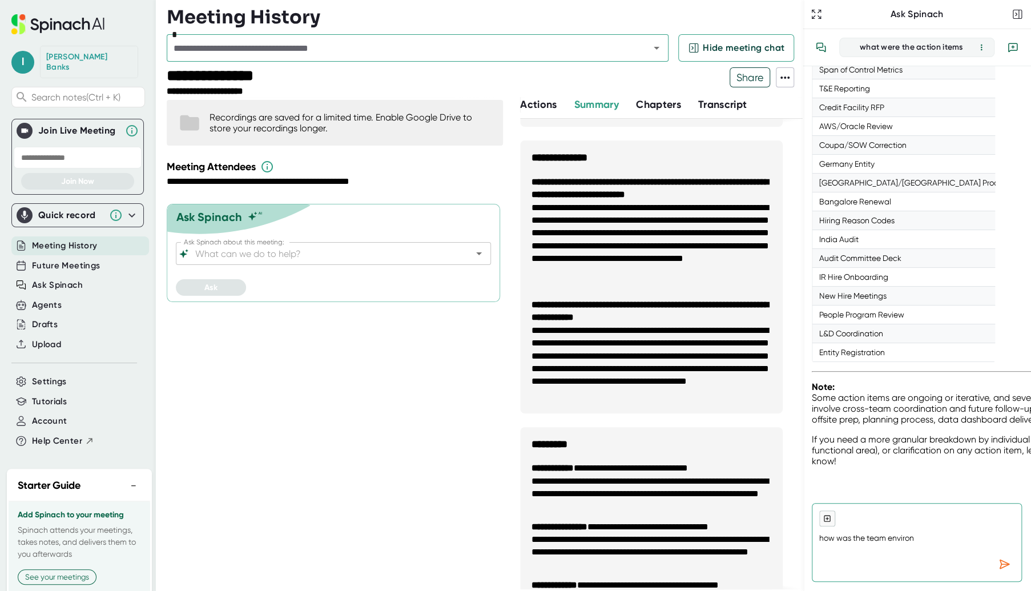
type textarea "how was the team environm"
type textarea "x"
type textarea "how was the team environme"
type textarea "x"
type textarea "how was the team environmen"
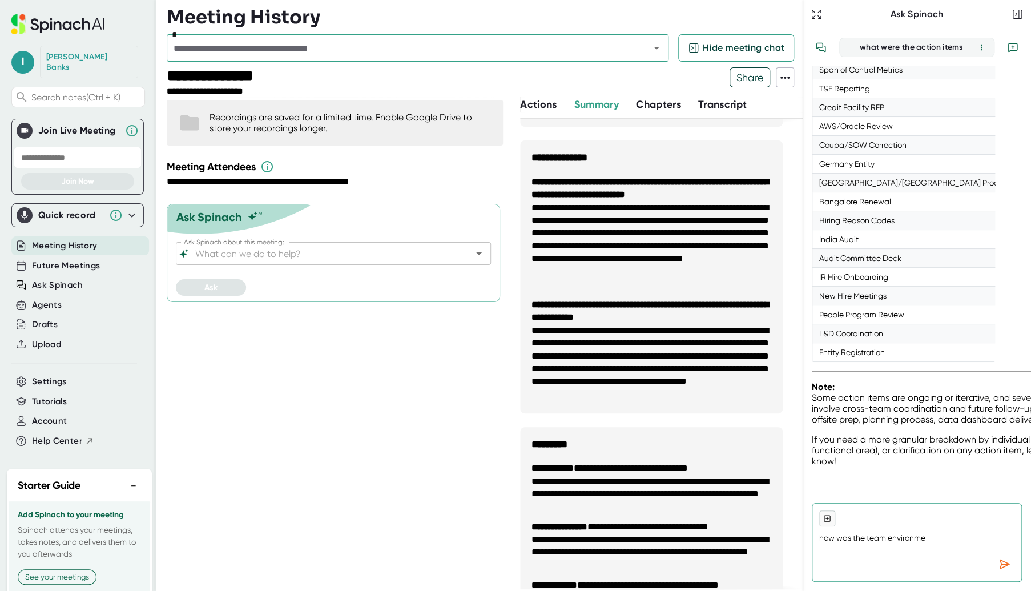
type textarea "x"
type textarea "how was the team environment"
type textarea "x"
type textarea "how was the team environment"
type textarea "x"
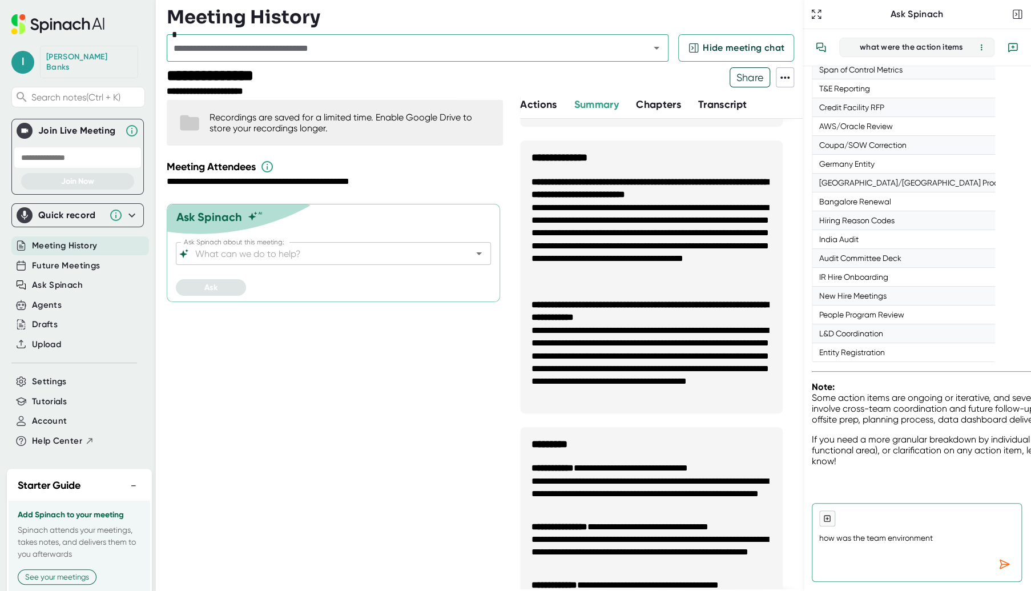
type textarea "how was the team environment d"
type textarea "x"
type textarea "how was the team environment du"
type textarea "x"
type textarea "how was the team environment dur"
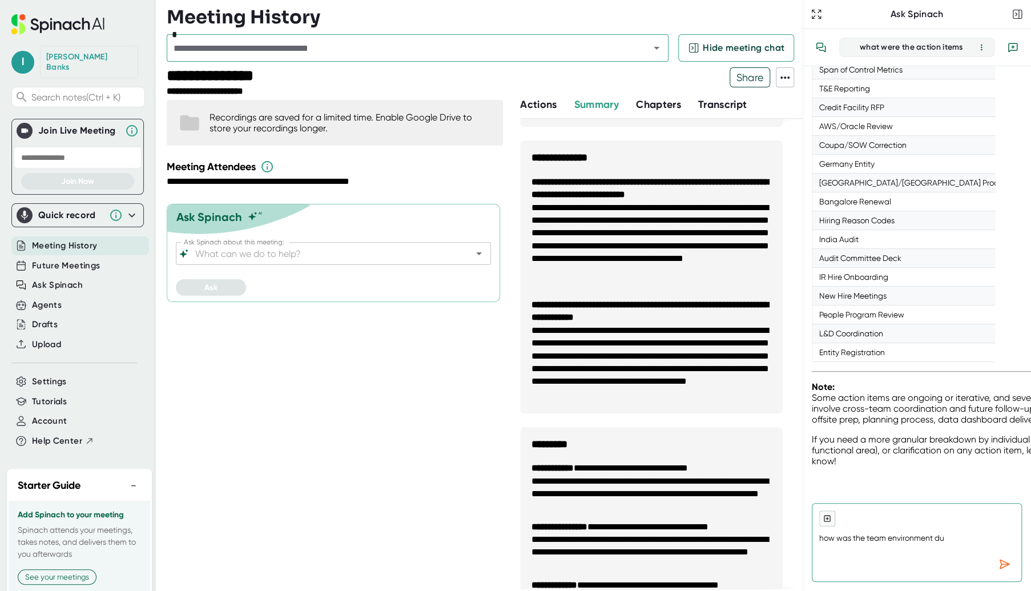
type textarea "x"
type textarea "how was the team environment duri"
type textarea "x"
type textarea "how was the team environment durin"
type textarea "x"
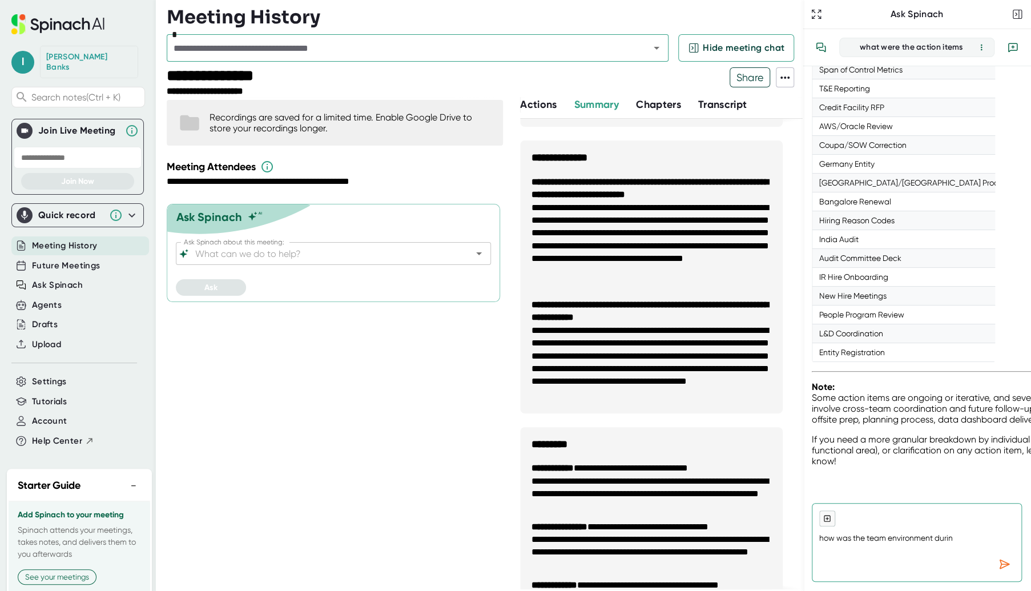
type textarea "how was the team environment during"
type textarea "x"
type textarea "how was the team environment during"
type textarea "x"
type textarea "how was the team environment during t"
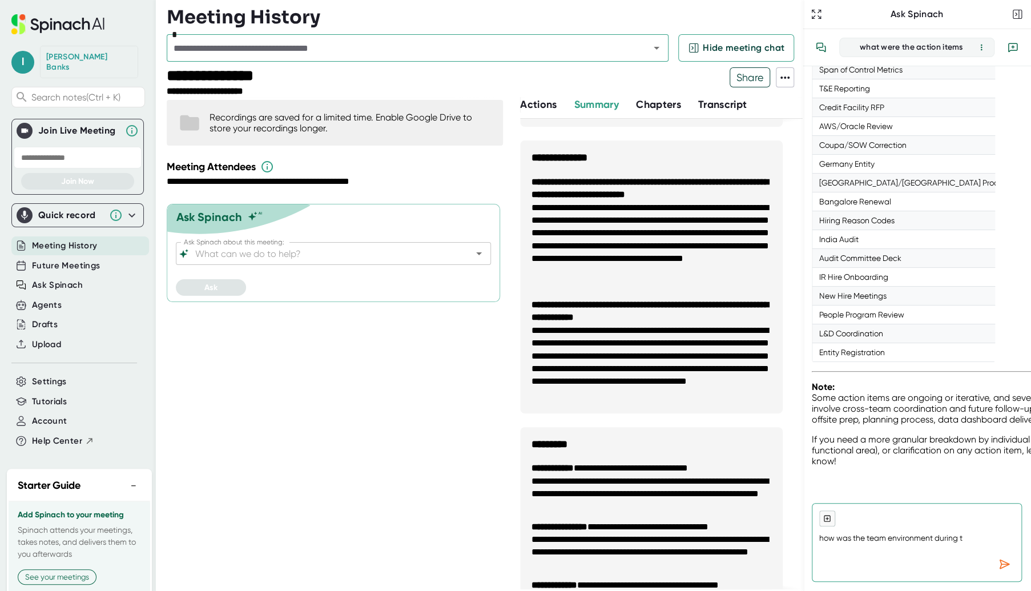
type textarea "x"
type textarea "how was the team environment during th"
type textarea "x"
type textarea "how was the team environment during the"
type textarea "x"
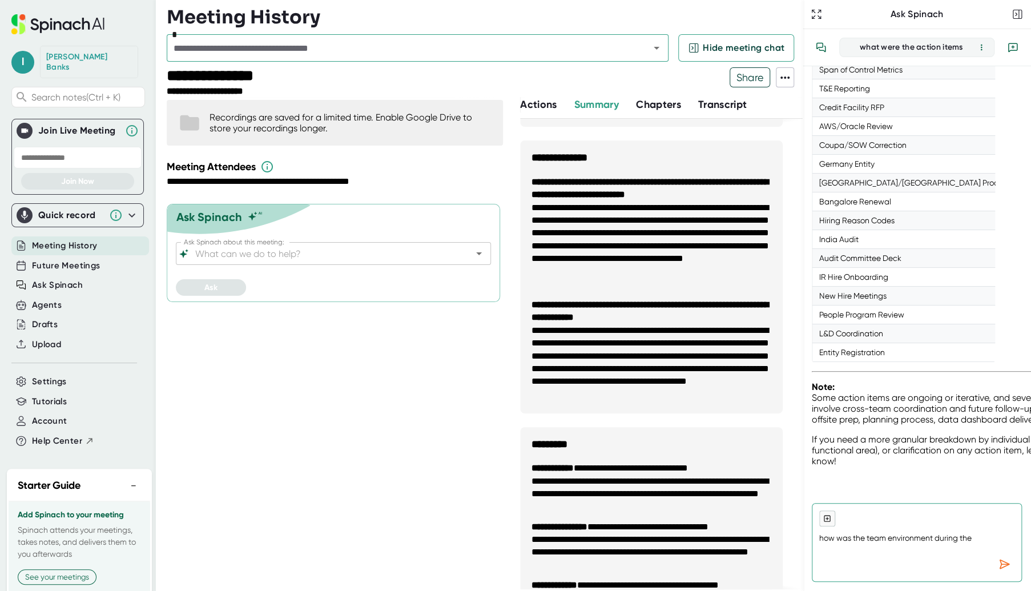
type textarea "how was the team environment during the"
type textarea "x"
type textarea "how was the team environment during the m"
type textarea "x"
type textarea "how was the team environment during the me"
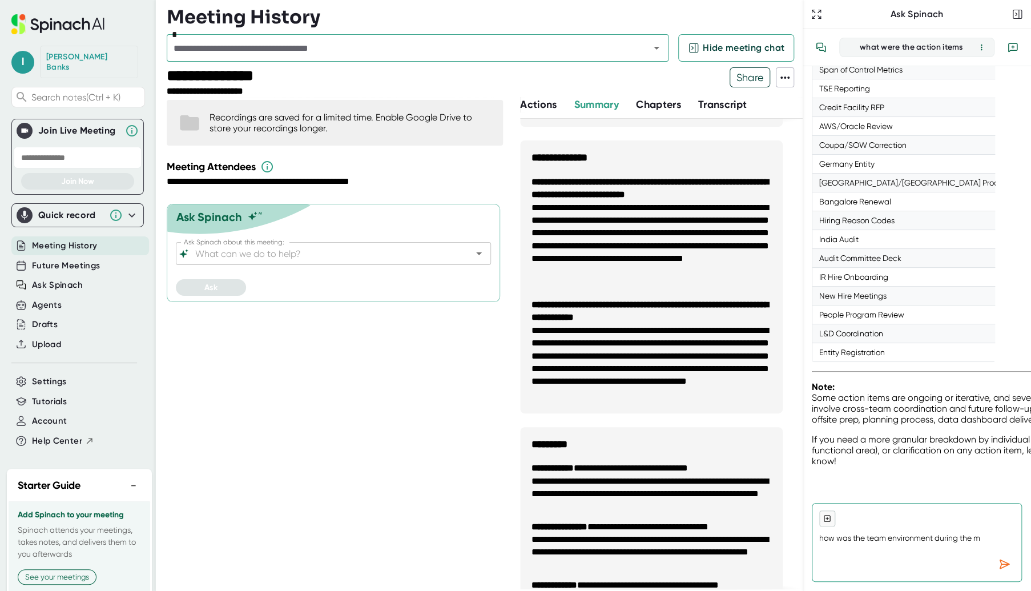
type textarea "x"
type textarea "how was the team environment during the mee"
type textarea "x"
type textarea "how was the team environment during the meet"
type textarea "x"
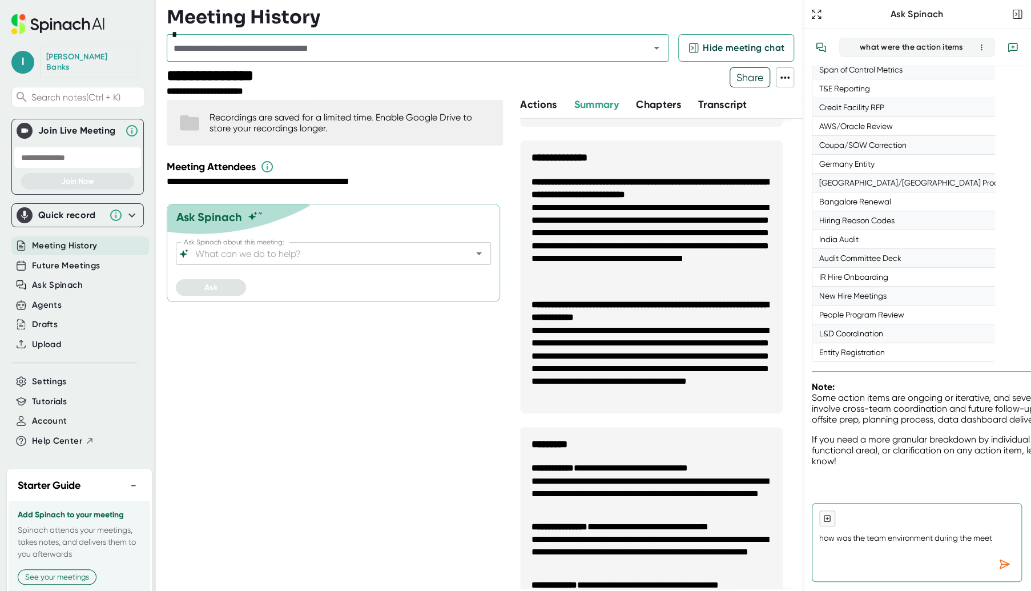
type textarea "how was the team environment during the meeti"
type textarea "x"
type textarea "how was the team environment during the meetin"
type textarea "x"
type textarea "how was the team environment during the meeting"
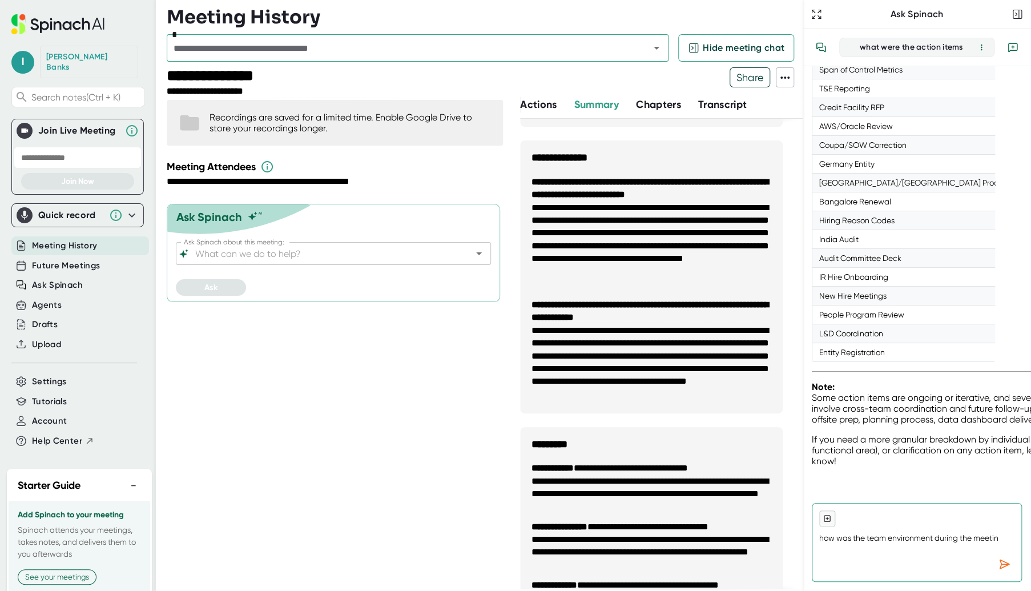
type textarea "x"
type textarea "how was the team environment during the meeting"
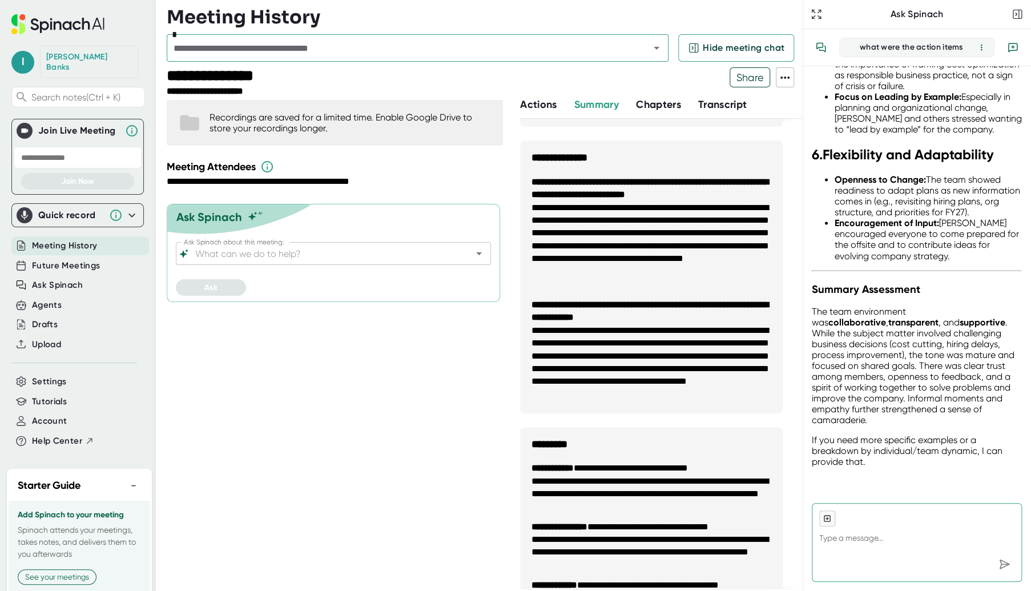
scroll to position [3994, 0]
type textarea "x"
click at [55, 299] on div "Agents" at bounding box center [47, 305] width 30 height 13
